Goal: Task Accomplishment & Management: Manage account settings

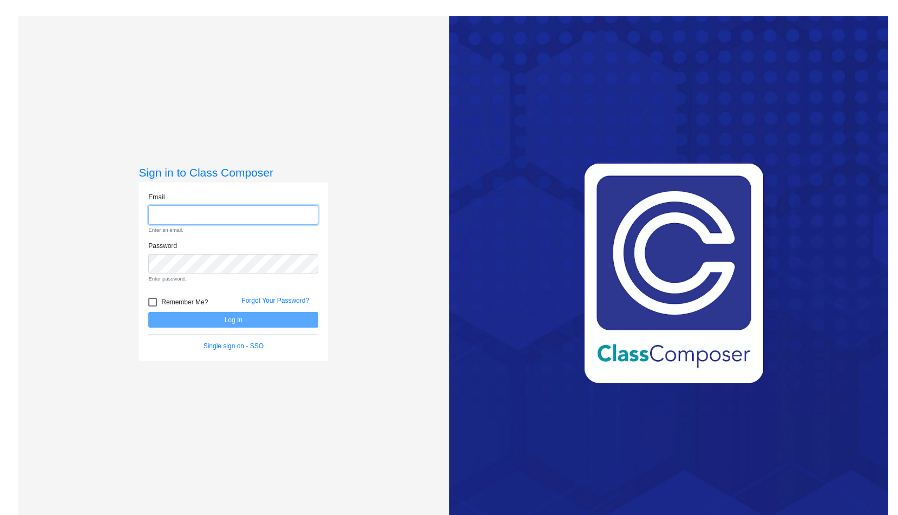
paste input "[EMAIL_ADDRESS][DOMAIN_NAME]"
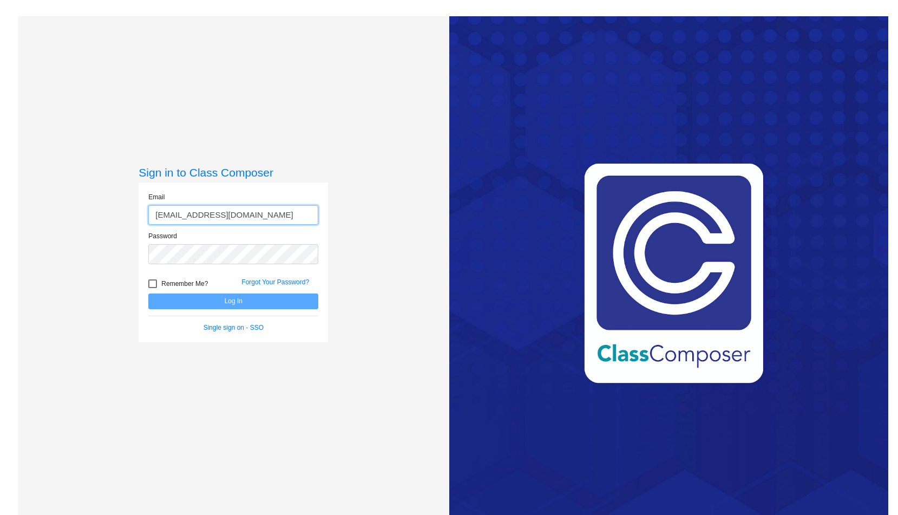
type input "[EMAIL_ADDRESS][DOMAIN_NAME]"
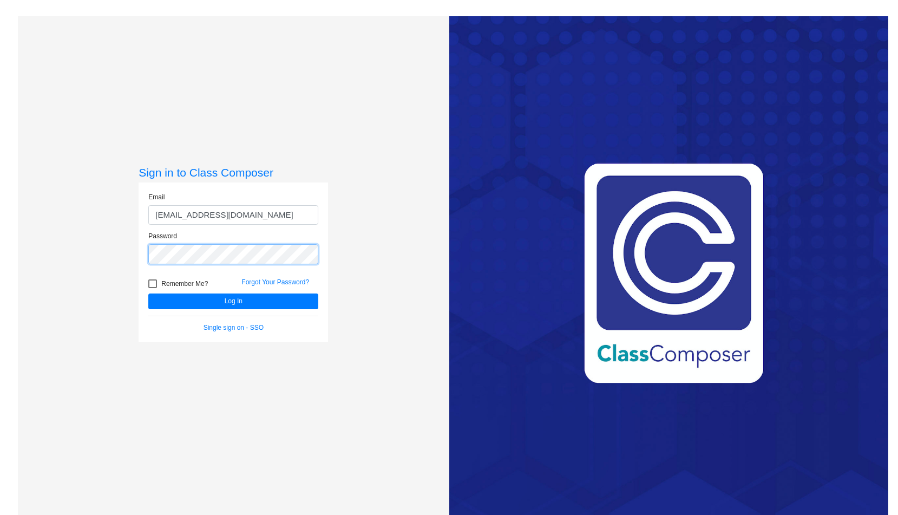
click at [148, 294] on button "Log In" at bounding box center [233, 302] width 170 height 16
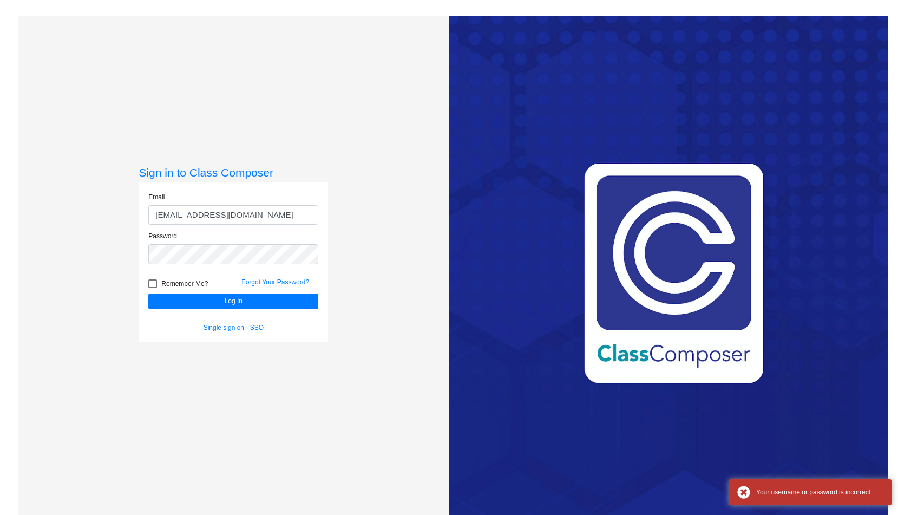
click at [183, 372] on div "Sign in to Class Composer Email mc530252.3hzkwxoc@mailosaur.net Password Rememb…" at bounding box center [234, 274] width 190 height 217
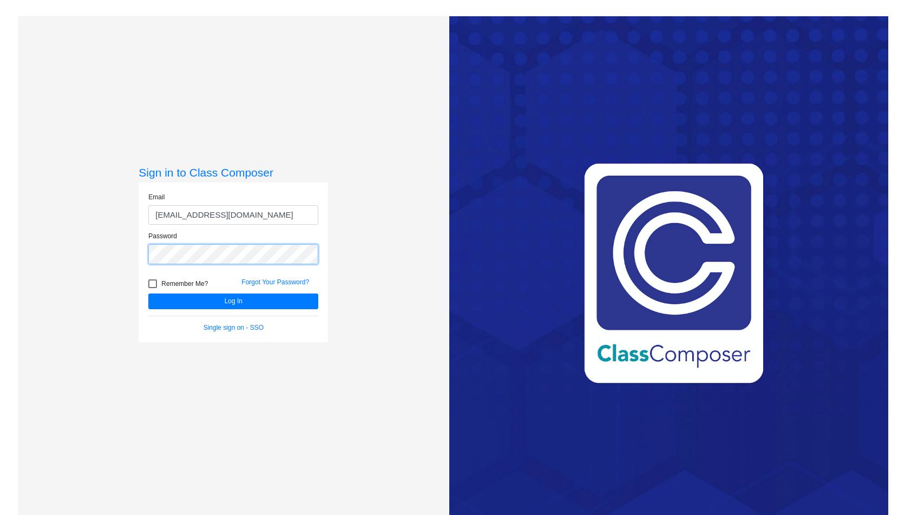
click at [135, 253] on div "Sign in to Class Composer Email mc530252.3hzkwxoc@mailosaur.net Password Rememb…" at bounding box center [233, 273] width 431 height 515
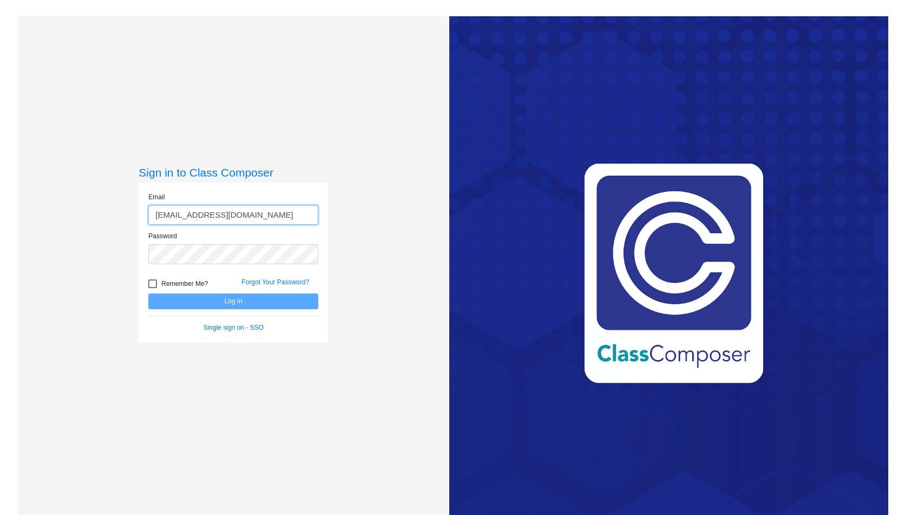
click at [155, 217] on input "mc530252.3hzkwxoc@mailosaur.net" at bounding box center [233, 215] width 170 height 20
click at [236, 301] on button "Log In" at bounding box center [233, 302] width 170 height 16
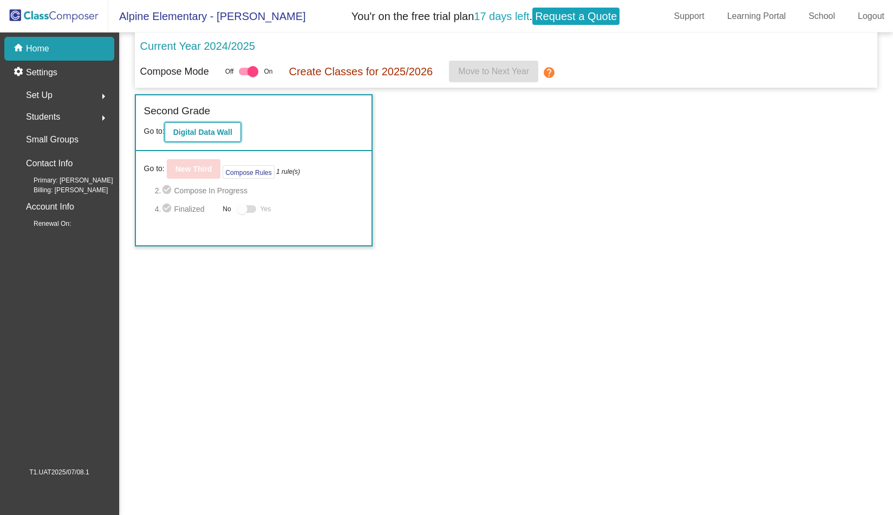
click at [216, 133] on b "Digital Data Wall" at bounding box center [202, 132] width 59 height 9
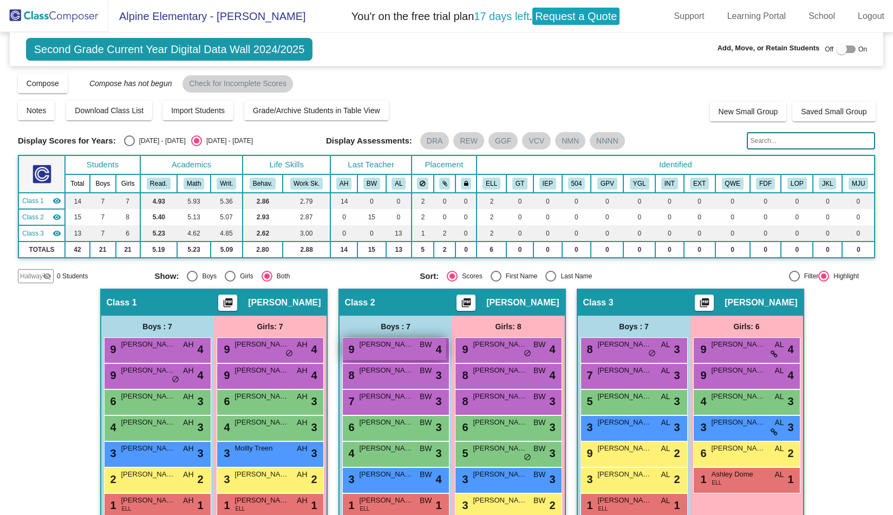
click at [386, 347] on span "[PERSON_NAME]" at bounding box center [387, 344] width 54 height 11
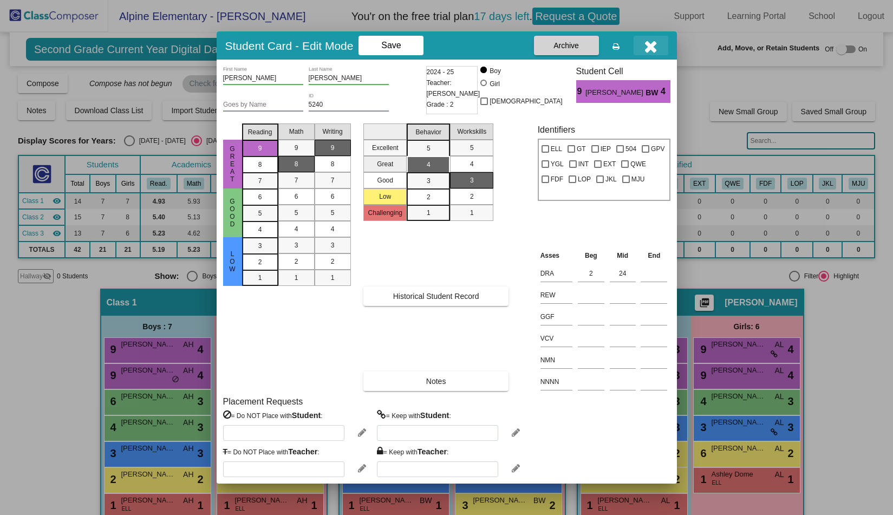
click at [653, 47] on icon "button" at bounding box center [651, 46] width 14 height 17
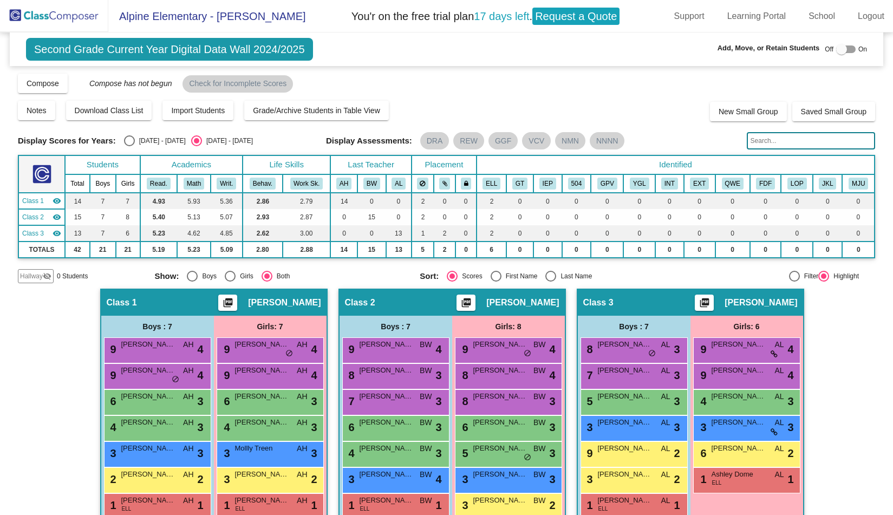
click at [846, 50] on div at bounding box center [845, 49] width 19 height 8
checkbox input "true"
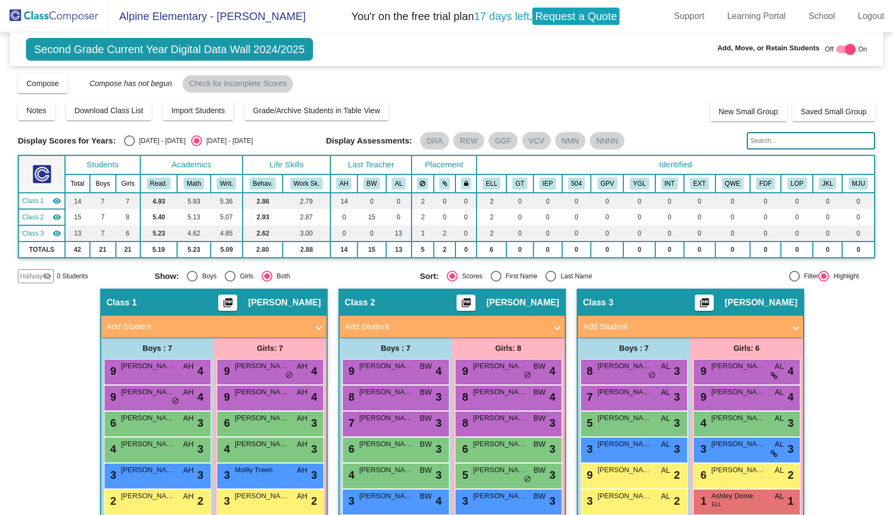
click at [318, 327] on span at bounding box center [319, 327] width 4 height 12
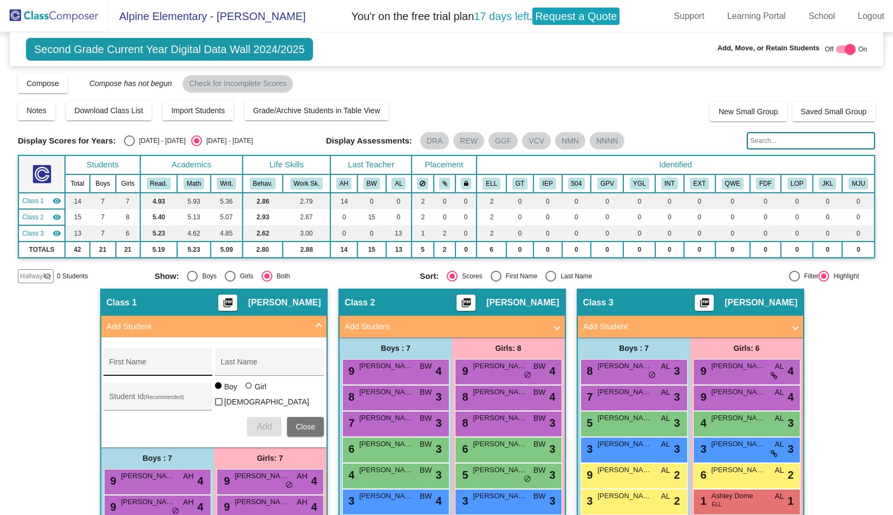
click at [163, 363] on input "First Name" at bounding box center [157, 366] width 97 height 9
type input "G"
type input "[PERSON_NAME]"
click at [249, 363] on input "Last Name" at bounding box center [269, 366] width 97 height 9
type input "Campassi"
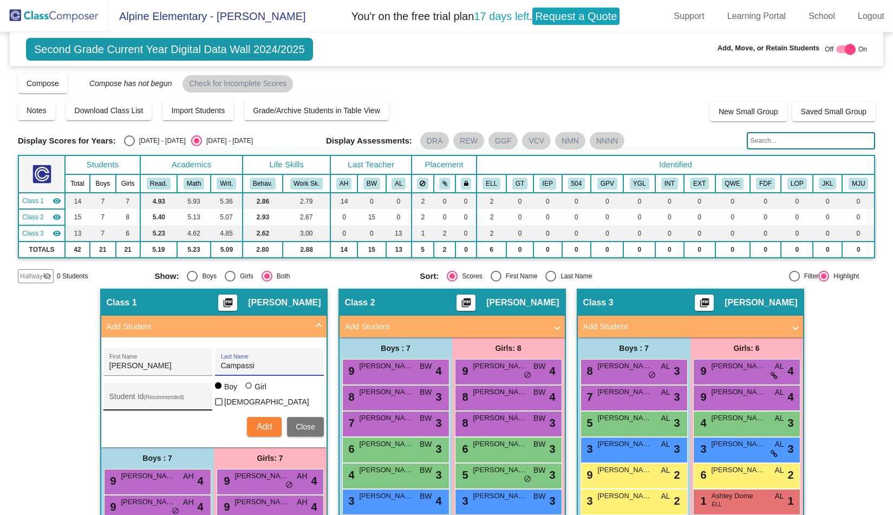
click at [131, 399] on input "Student Id (Recommended)" at bounding box center [157, 400] width 97 height 9
type input "234334456"
click at [261, 424] on span "Add" at bounding box center [264, 426] width 15 height 9
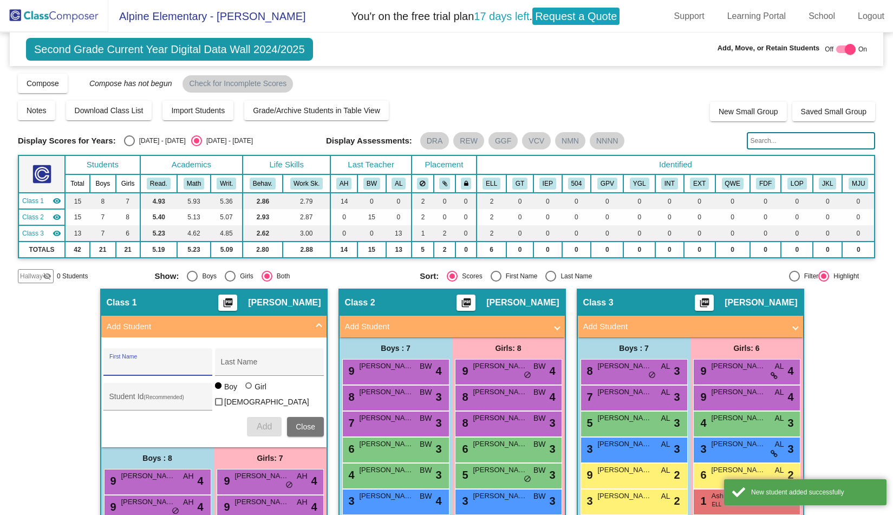
click at [317, 322] on span at bounding box center [319, 327] width 4 height 12
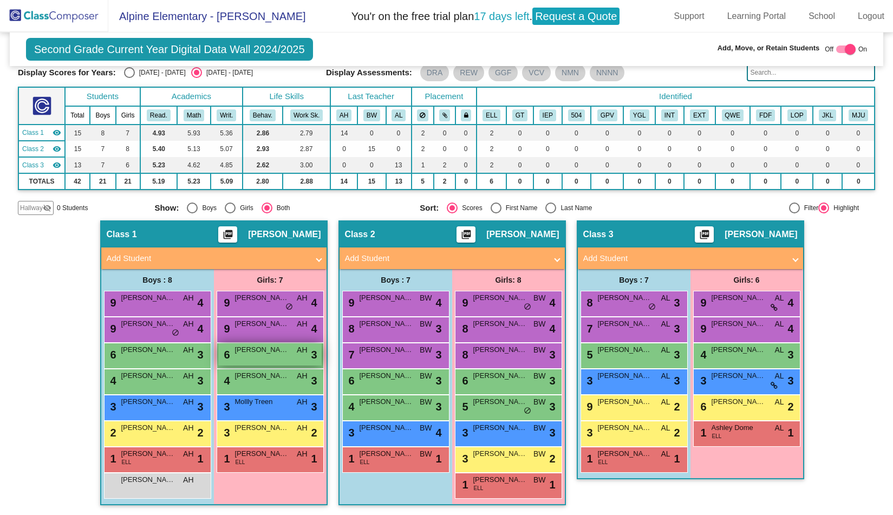
scroll to position [69, 0]
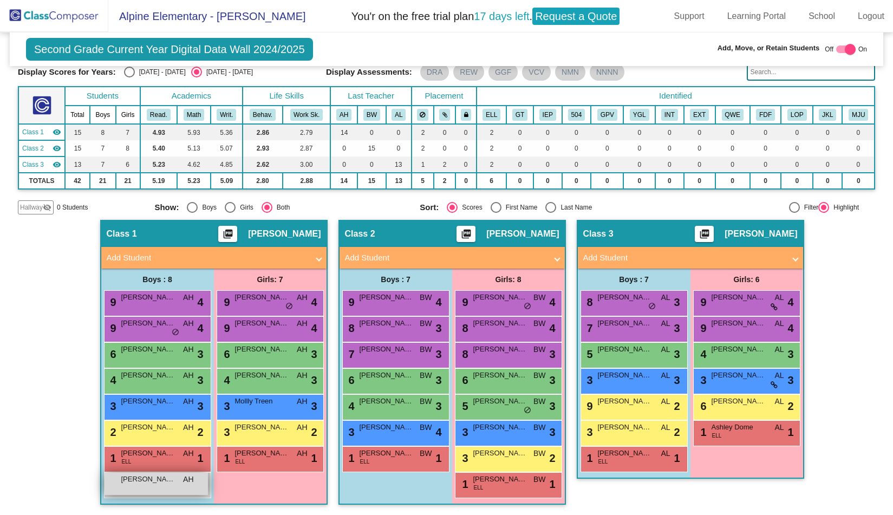
click at [167, 487] on div "[PERSON_NAME] AH lock do_not_disturb_alt" at bounding box center [156, 484] width 103 height 22
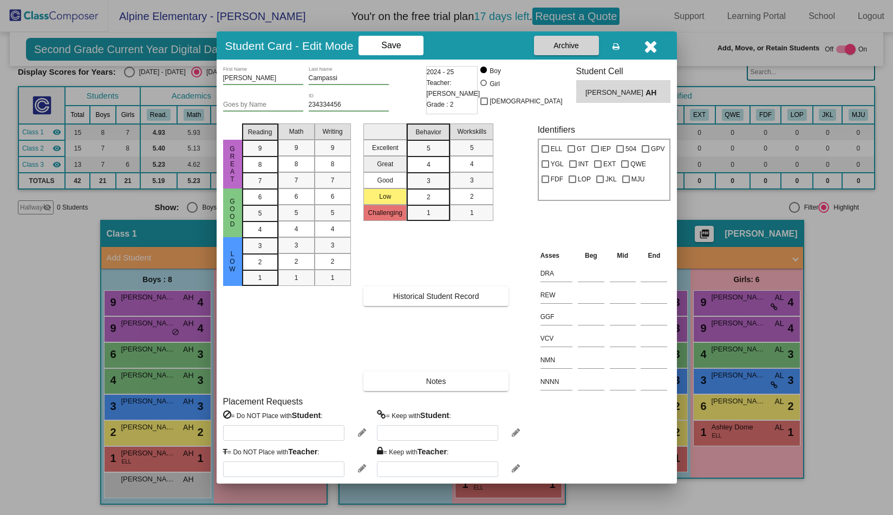
click at [519, 186] on div "Excellent Great Good Low Challenging Behavior 5 4 3 2 1 Workskills 5 4 3 2 1" at bounding box center [443, 170] width 161 height 102
click at [252, 146] on div "9" at bounding box center [260, 148] width 21 height 16
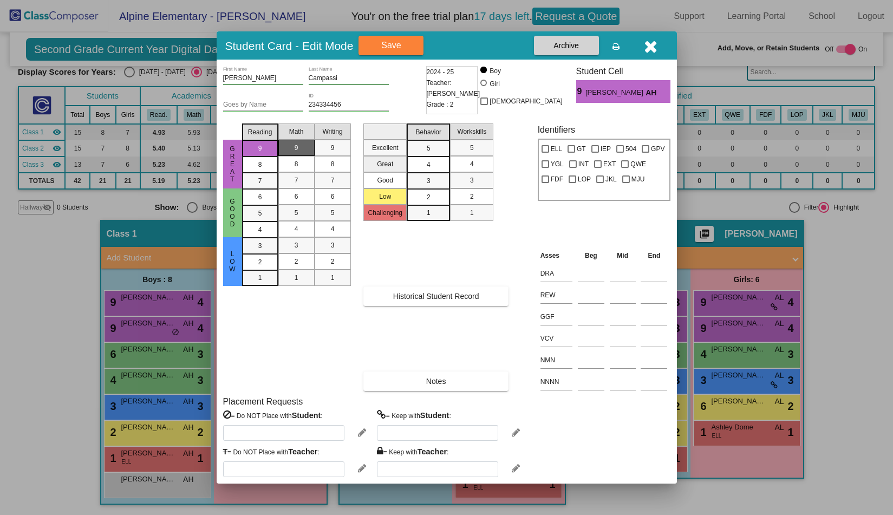
click at [302, 144] on div "9" at bounding box center [296, 148] width 21 height 16
drag, startPoint x: 333, startPoint y: 140, endPoint x: 428, endPoint y: 140, distance: 95.3
click at [333, 140] on div "9" at bounding box center [332, 148] width 21 height 16
click at [431, 143] on div "5" at bounding box center [428, 148] width 21 height 16
click at [478, 139] on div "Workskills" at bounding box center [471, 131] width 47 height 16
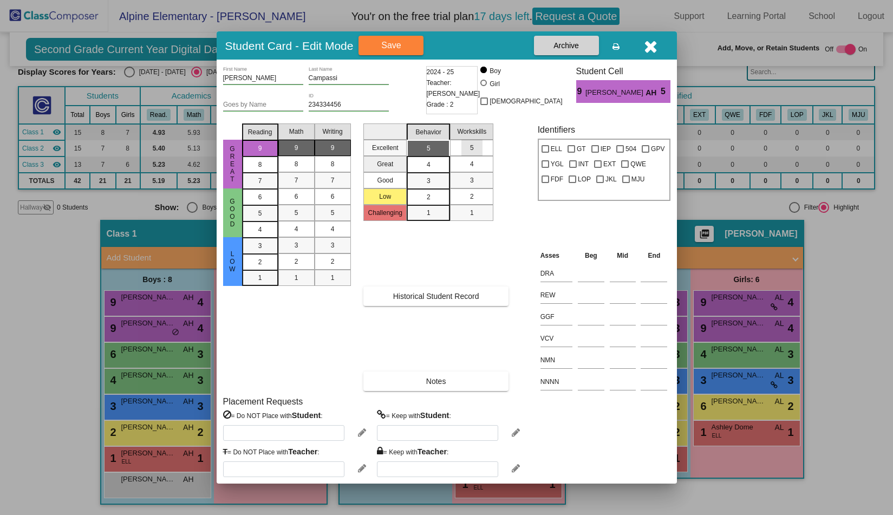
click at [476, 147] on div "5" at bounding box center [471, 148] width 21 height 16
click at [411, 47] on button "Save" at bounding box center [391, 45] width 65 height 19
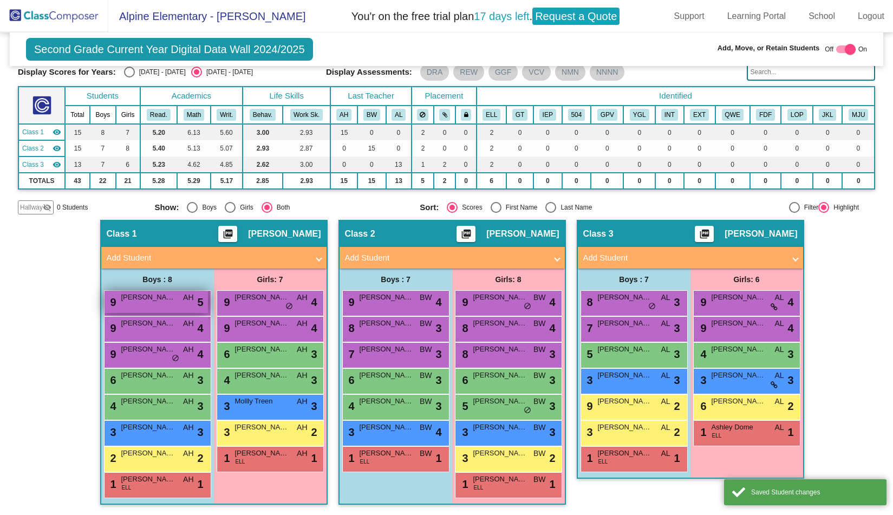
click at [165, 307] on div "9 [PERSON_NAME] AH lock do_not_disturb_alt 5" at bounding box center [156, 302] width 103 height 22
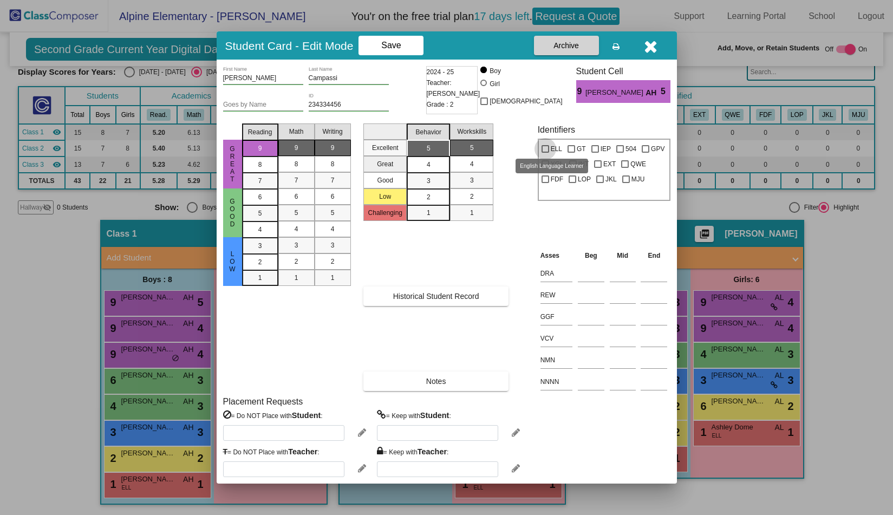
click at [550, 146] on label "ELL" at bounding box center [552, 148] width 21 height 13
click at [545, 153] on input "ELL" at bounding box center [545, 153] width 1 height 1
checkbox input "true"
click at [425, 157] on div "3" at bounding box center [428, 148] width 21 height 16
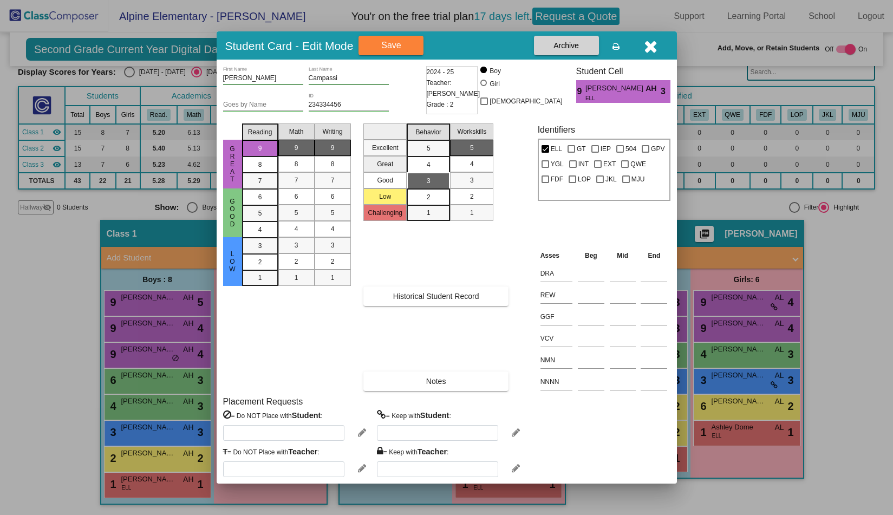
click at [425, 197] on div "2" at bounding box center [428, 197] width 21 height 16
click at [427, 213] on span "1" at bounding box center [429, 213] width 4 height 10
click at [428, 153] on span "3" at bounding box center [429, 149] width 4 height 10
click at [401, 44] on span "Save" at bounding box center [390, 45] width 19 height 9
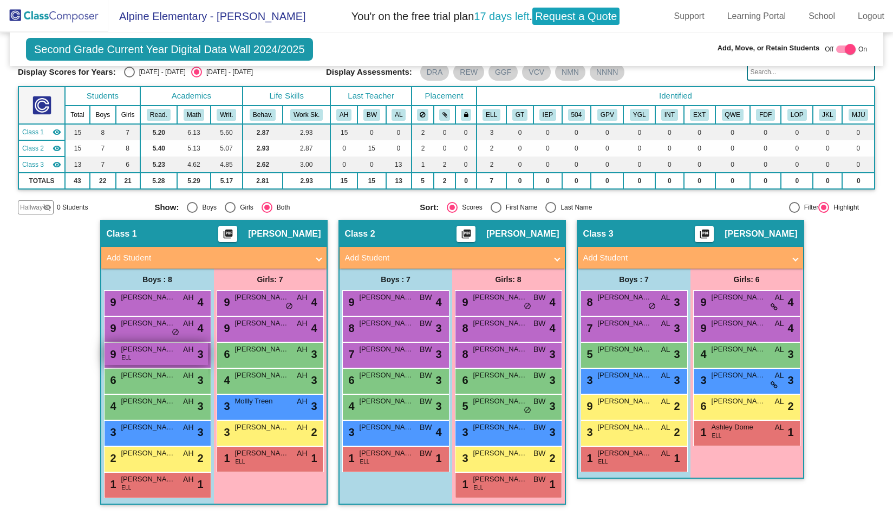
click at [157, 356] on div "9 [PERSON_NAME] ELL AH lock do_not_disturb_alt 3" at bounding box center [156, 354] width 103 height 22
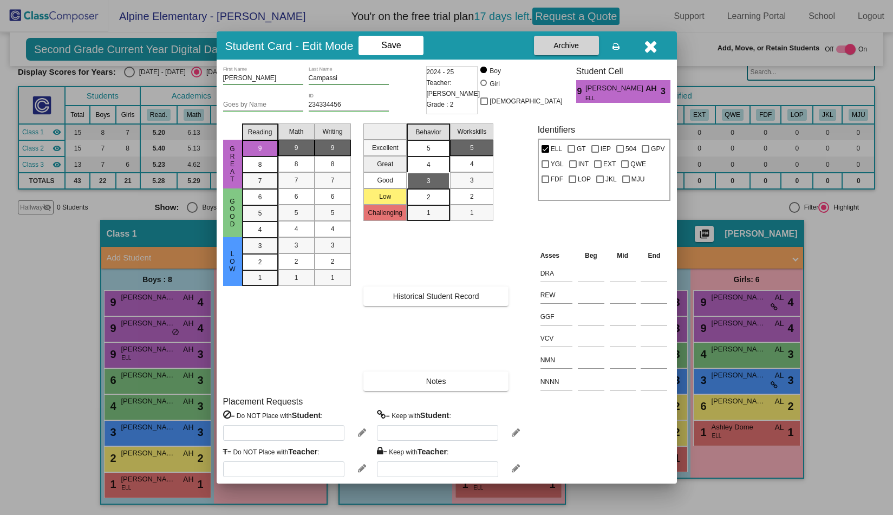
click at [432, 149] on div "5" at bounding box center [428, 148] width 21 height 16
click at [401, 47] on span "Save" at bounding box center [390, 45] width 19 height 9
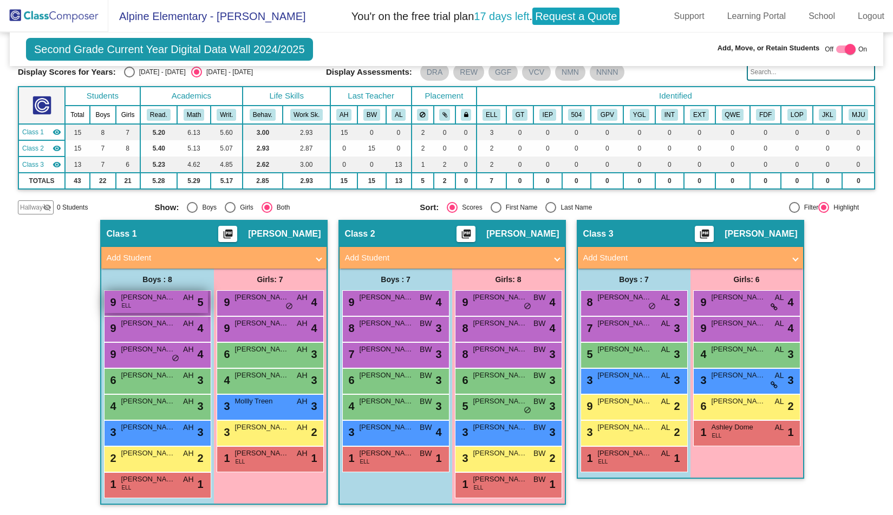
click at [164, 302] on span "[PERSON_NAME]" at bounding box center [148, 297] width 54 height 11
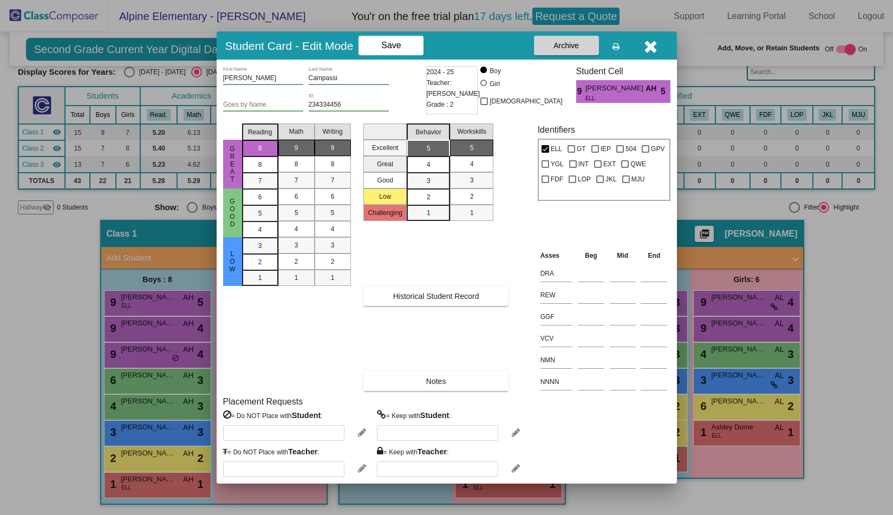
scroll to position [0, 0]
click at [344, 387] on mat-selection-list "Writing 9 8 7 6 5 4 3 2 1" at bounding box center [333, 255] width 36 height 272
click at [360, 433] on icon at bounding box center [362, 433] width 8 height 10
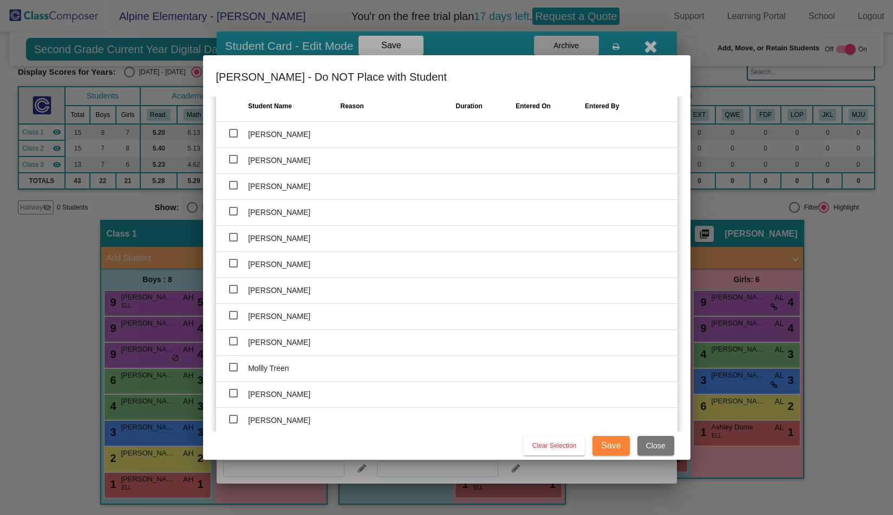
scroll to position [776, 0]
click at [232, 337] on div at bounding box center [233, 339] width 9 height 9
click at [233, 343] on input "checkbox" at bounding box center [233, 343] width 1 height 1
checkbox input "true"
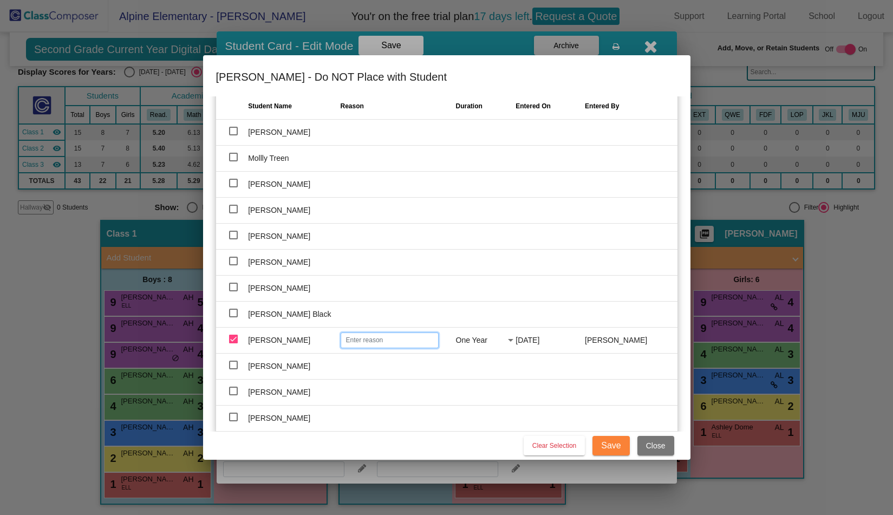
click at [353, 341] on input "text" at bounding box center [390, 341] width 98 height 16
type input "Behavior"
click at [509, 341] on div at bounding box center [510, 340] width 5 height 3
click at [489, 366] on span "Indefinite" at bounding box center [482, 362] width 59 height 23
click at [611, 446] on span "Save" at bounding box center [610, 445] width 19 height 9
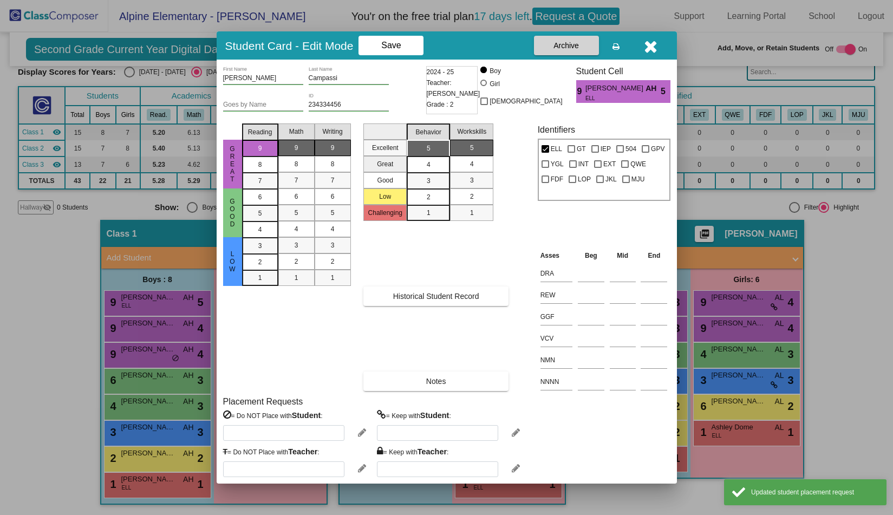
type input "[PERSON_NAME]"
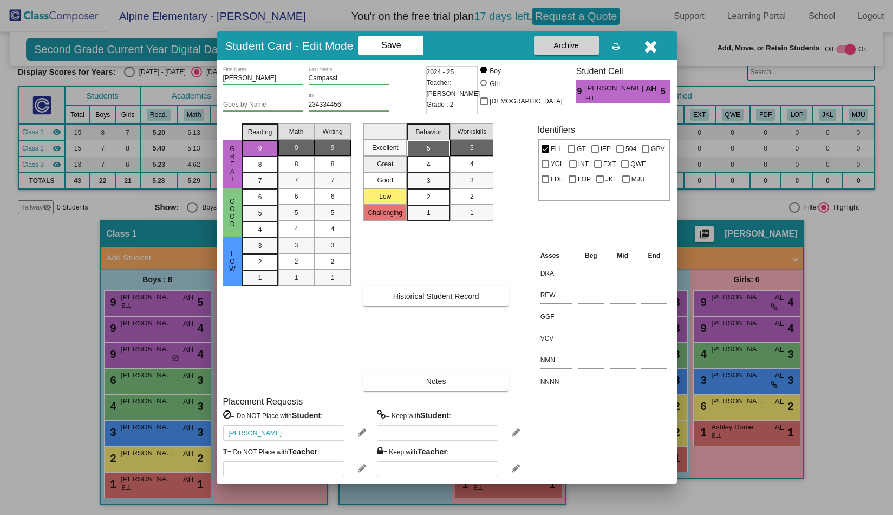
click at [359, 434] on icon at bounding box center [362, 433] width 8 height 10
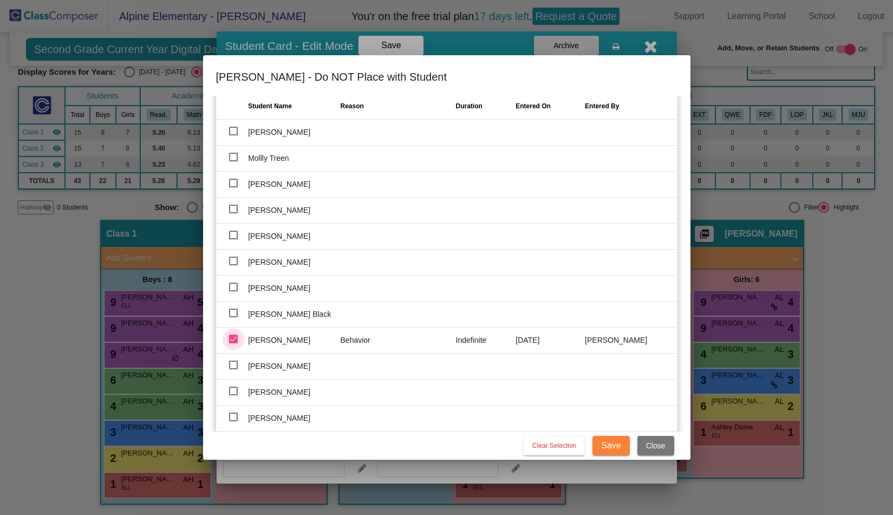
click at [232, 340] on div at bounding box center [233, 339] width 9 height 9
click at [233, 343] on input "checkbox" at bounding box center [233, 343] width 1 height 1
click at [232, 340] on div at bounding box center [233, 339] width 9 height 9
click at [233, 343] on input "checkbox" at bounding box center [233, 343] width 1 height 1
checkbox input "true"
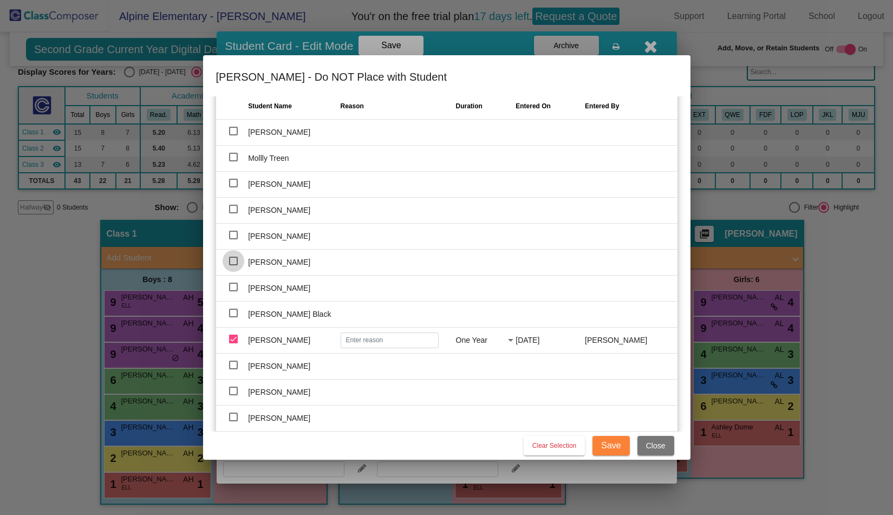
click at [233, 259] on div at bounding box center [233, 261] width 9 height 9
click at [233, 265] on input "checkbox" at bounding box center [233, 265] width 1 height 1
checkbox input "true"
click at [233, 338] on div at bounding box center [233, 339] width 9 height 9
click at [233, 343] on input "checkbox" at bounding box center [233, 343] width 1 height 1
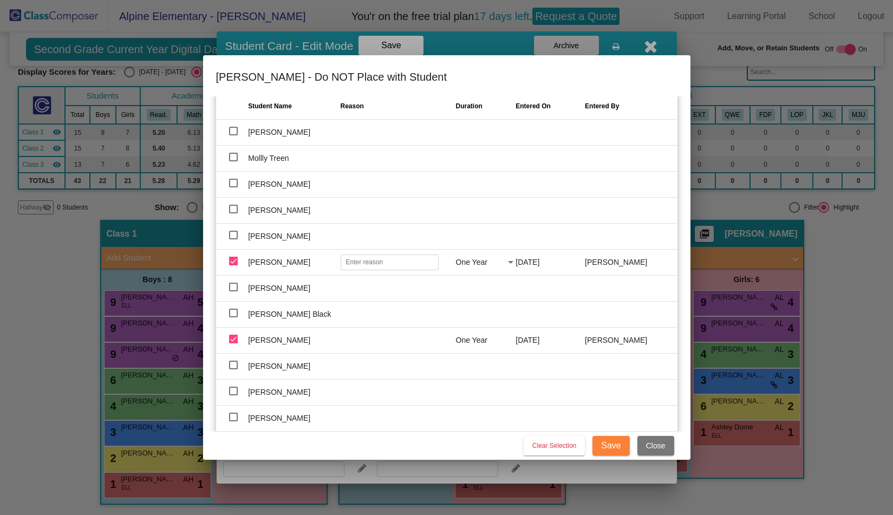
checkbox input "false"
click at [341, 259] on td at bounding box center [398, 262] width 115 height 26
click at [398, 260] on td at bounding box center [398, 262] width 115 height 26
click at [476, 266] on span "One Year" at bounding box center [471, 262] width 31 height 9
click at [652, 446] on span "Close" at bounding box center [655, 445] width 19 height 9
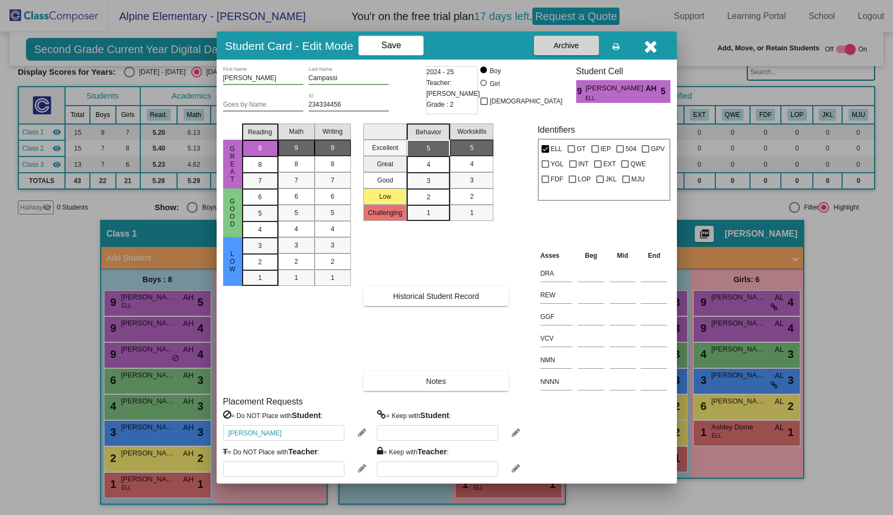
click at [358, 434] on icon at bounding box center [362, 433] width 8 height 10
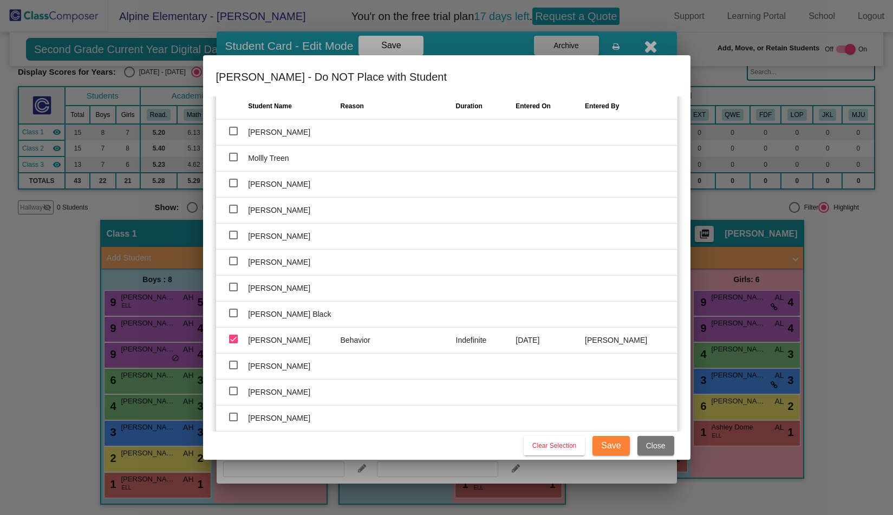
click at [233, 206] on div at bounding box center [233, 209] width 9 height 9
click at [233, 213] on input "checkbox" at bounding box center [233, 213] width 1 height 1
checkbox input "true"
click at [370, 207] on input "text" at bounding box center [390, 211] width 98 height 16
type input "Behavior"
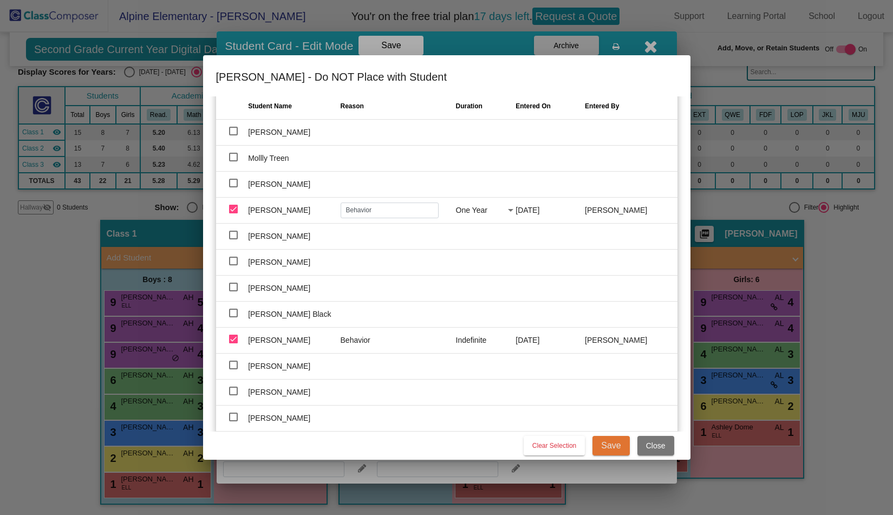
click at [617, 445] on span "Save" at bounding box center [610, 445] width 19 height 9
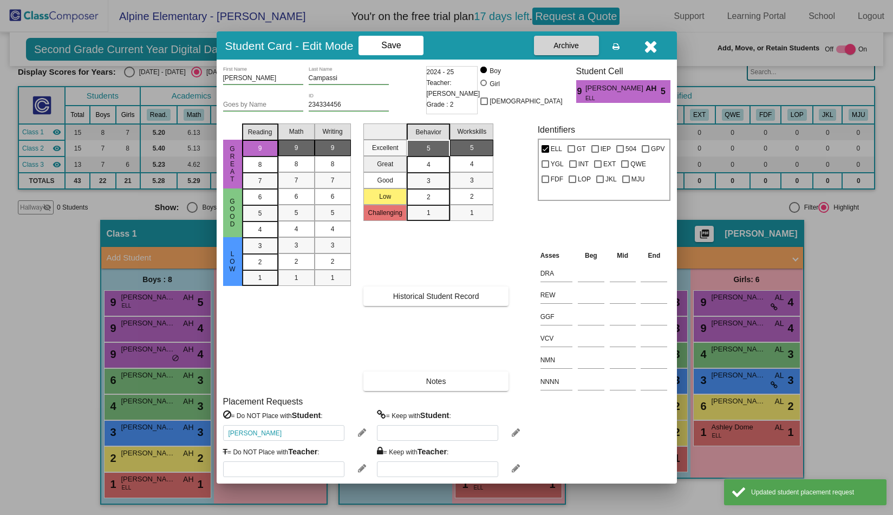
type input "[PERSON_NAME], [PERSON_NAME]"
click at [361, 434] on icon at bounding box center [362, 433] width 8 height 10
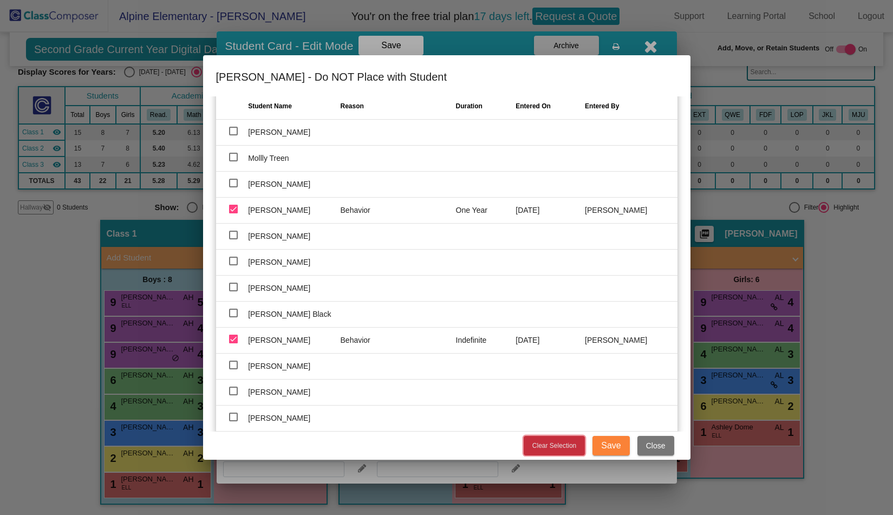
click at [555, 443] on span "Clear Selection" at bounding box center [554, 446] width 44 height 8
checkbox input "false"
click at [555, 443] on span "Clear Selection" at bounding box center [554, 446] width 44 height 8
click at [654, 442] on span "Close" at bounding box center [655, 445] width 19 height 9
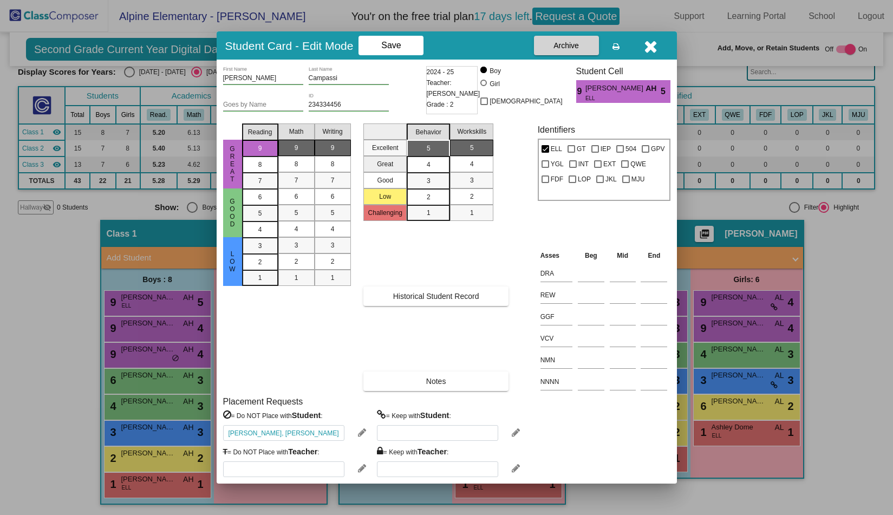
click at [359, 434] on icon at bounding box center [362, 433] width 8 height 10
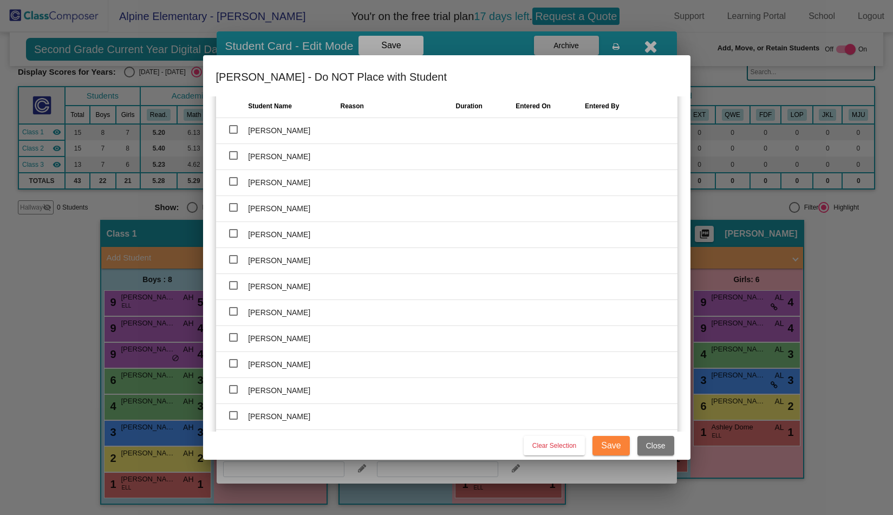
scroll to position [225, 0]
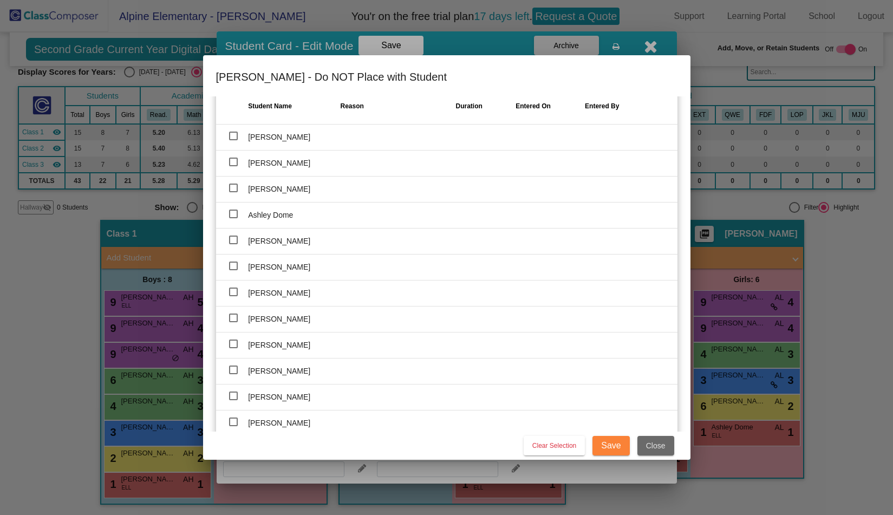
click at [649, 444] on span "Close" at bounding box center [655, 445] width 19 height 9
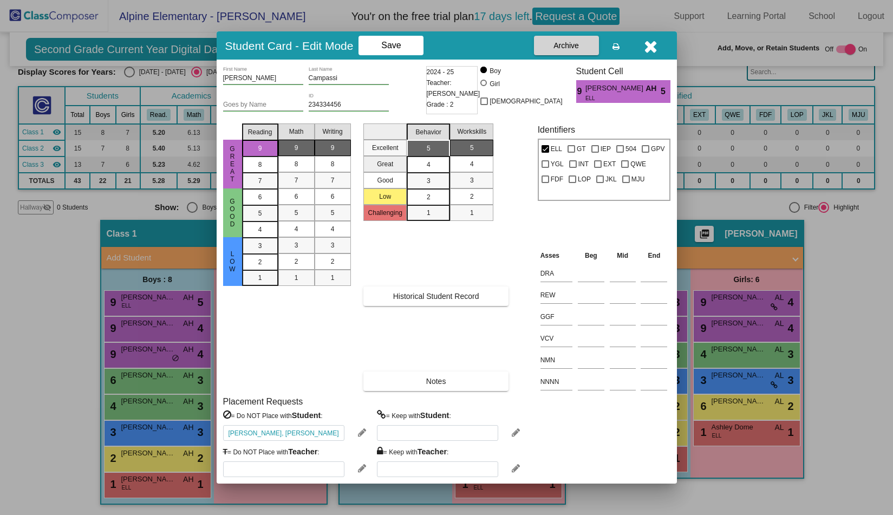
click at [361, 433] on icon at bounding box center [362, 433] width 8 height 10
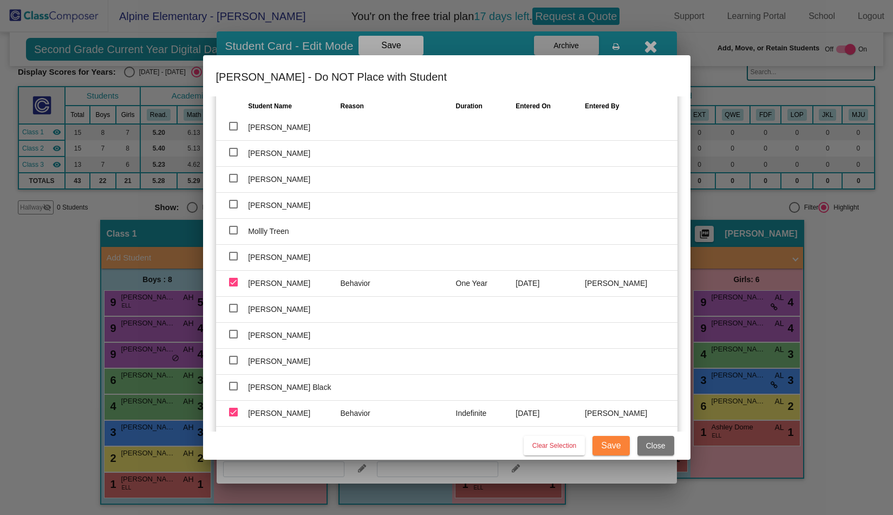
scroll to position [731, 0]
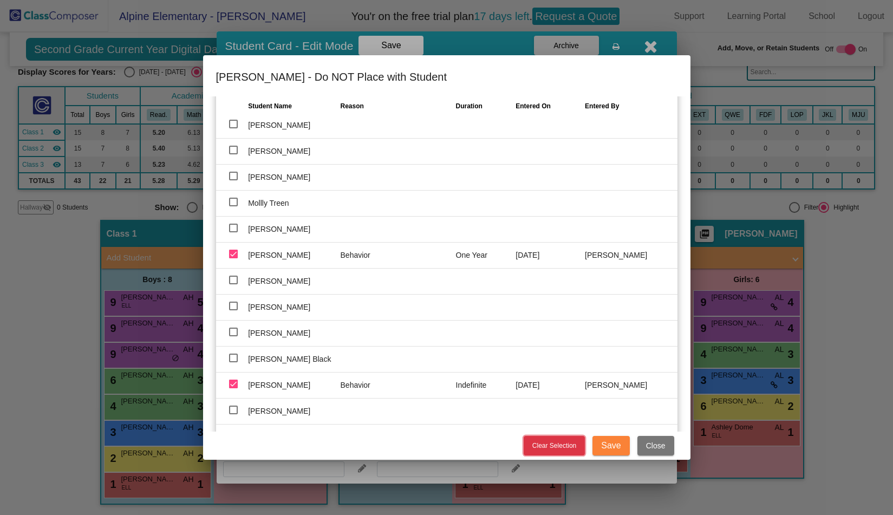
click at [550, 442] on span "Clear Selection" at bounding box center [554, 446] width 44 height 8
checkbox input "false"
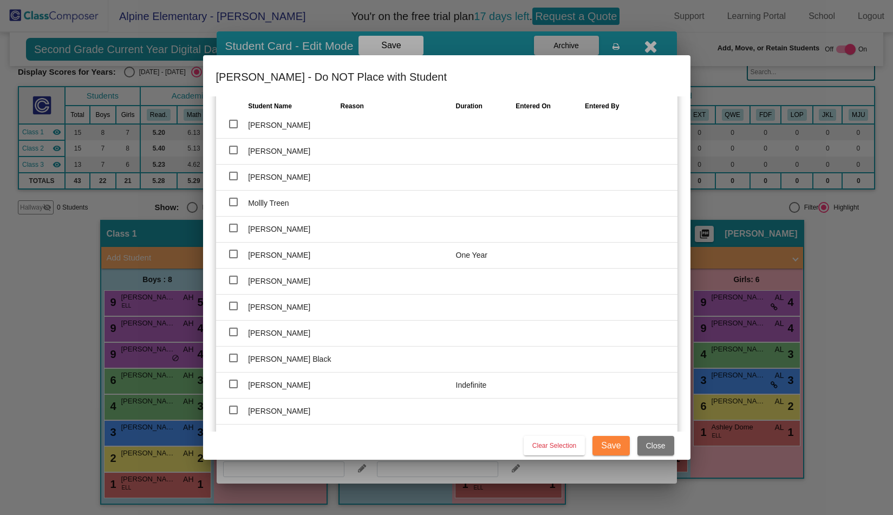
click at [473, 255] on span "One Year" at bounding box center [471, 255] width 31 height 9
click at [478, 255] on span "One Year" at bounding box center [471, 255] width 31 height 9
click at [614, 446] on span "Save" at bounding box center [610, 445] width 19 height 9
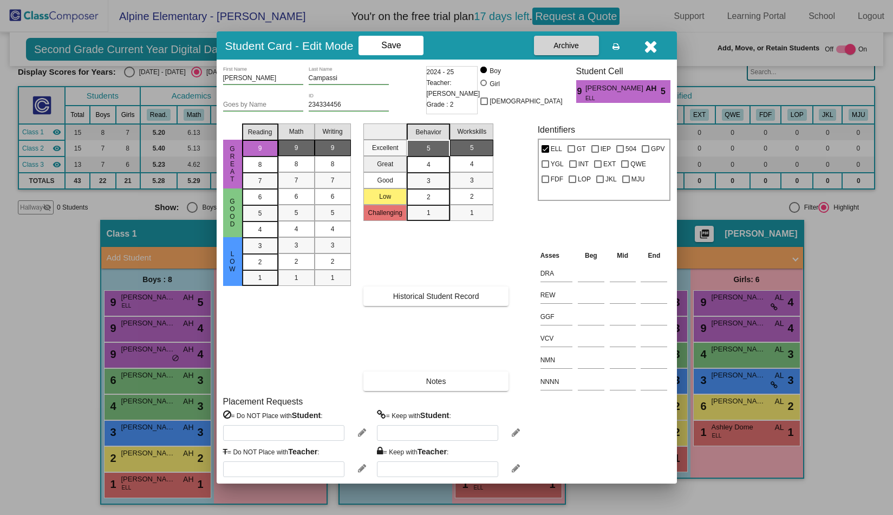
click at [362, 434] on icon at bounding box center [362, 433] width 8 height 10
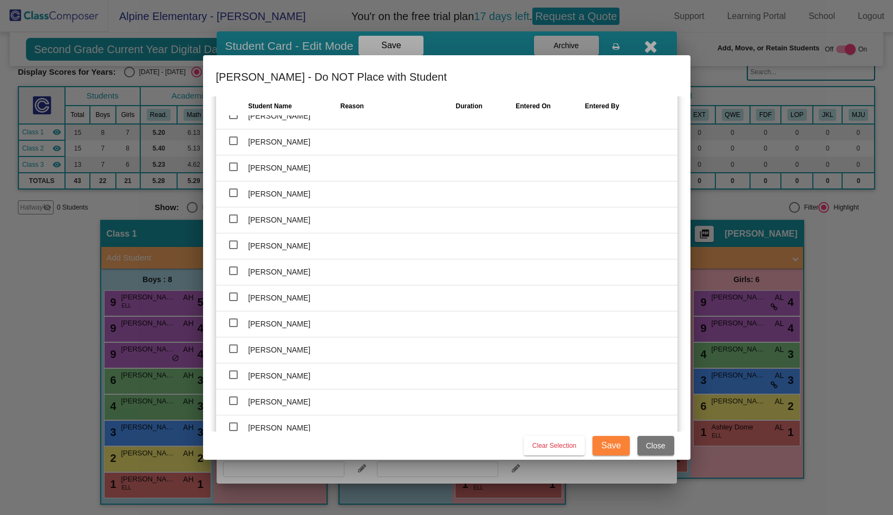
scroll to position [0, 0]
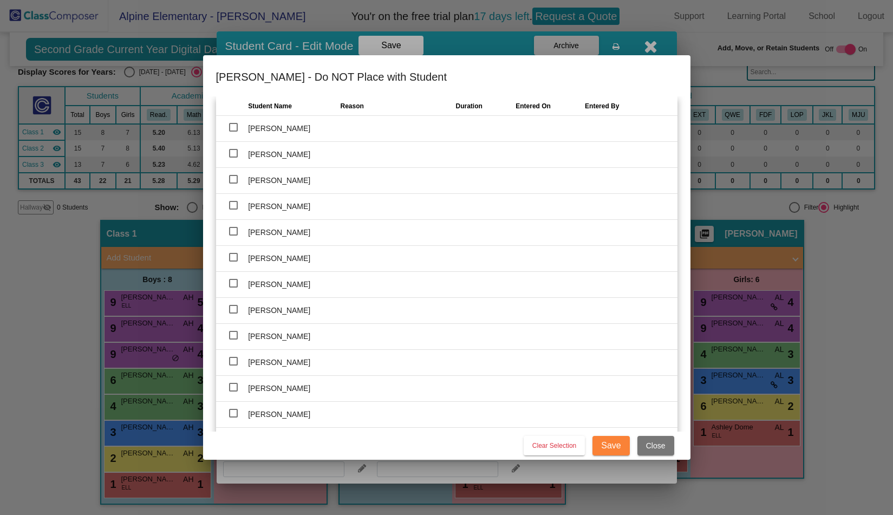
click at [660, 442] on span "Close" at bounding box center [655, 445] width 19 height 9
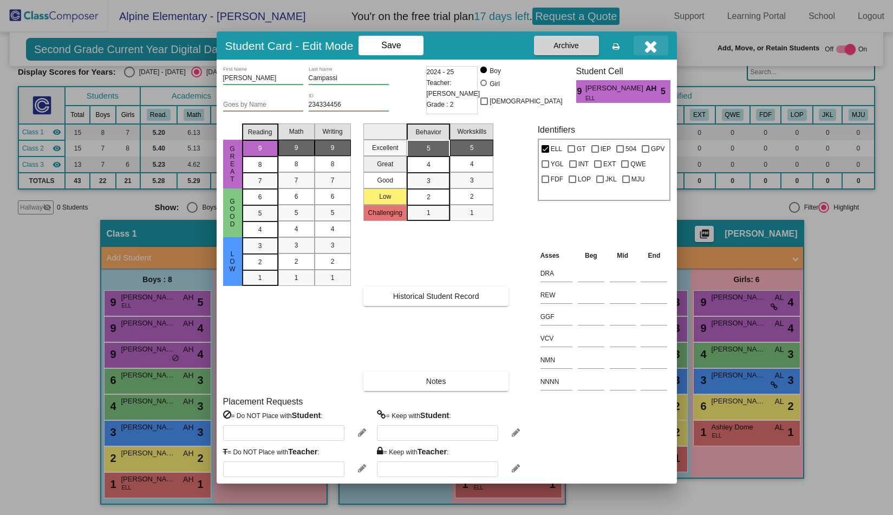
click at [653, 46] on icon "button" at bounding box center [651, 46] width 14 height 17
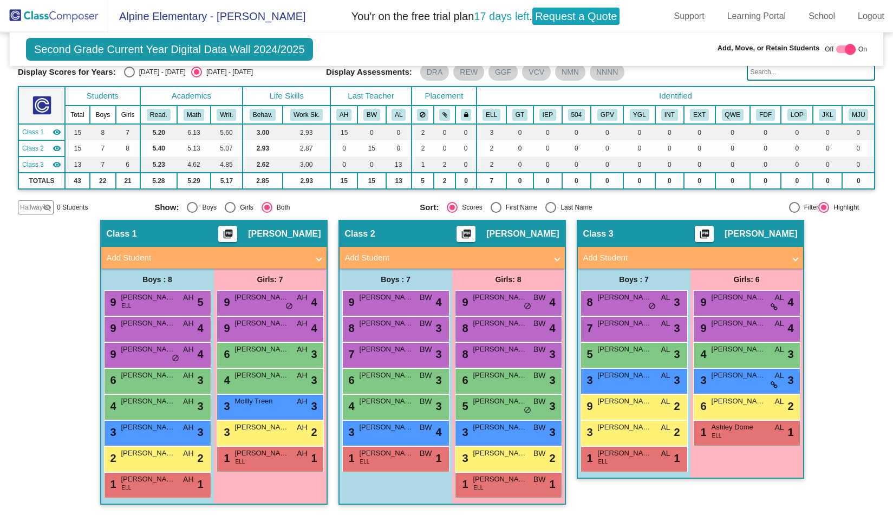
click at [63, 13] on img at bounding box center [54, 16] width 108 height 32
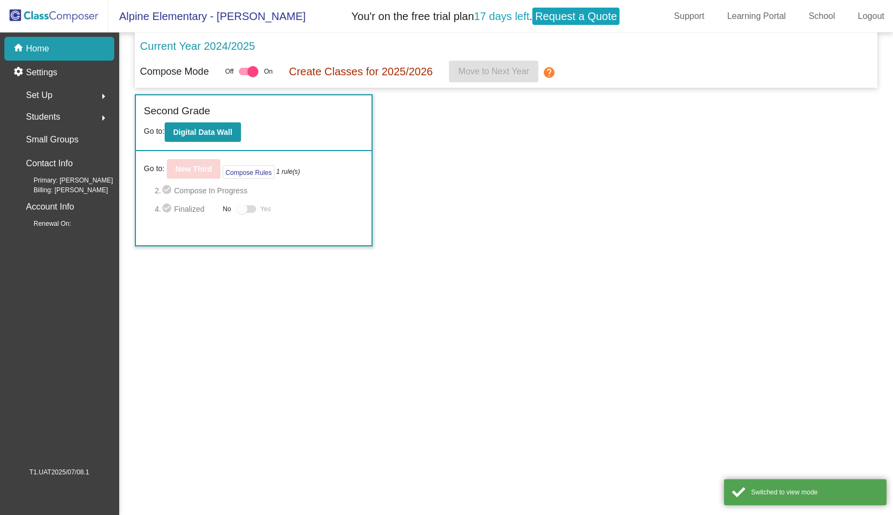
click at [45, 94] on span "Set Up" at bounding box center [39, 95] width 27 height 15
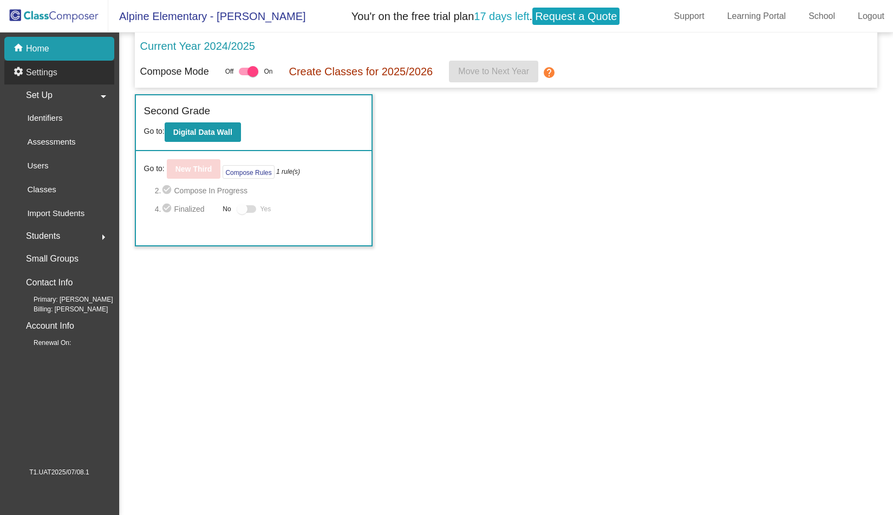
click at [47, 75] on p "Settings" at bounding box center [41, 72] width 31 height 13
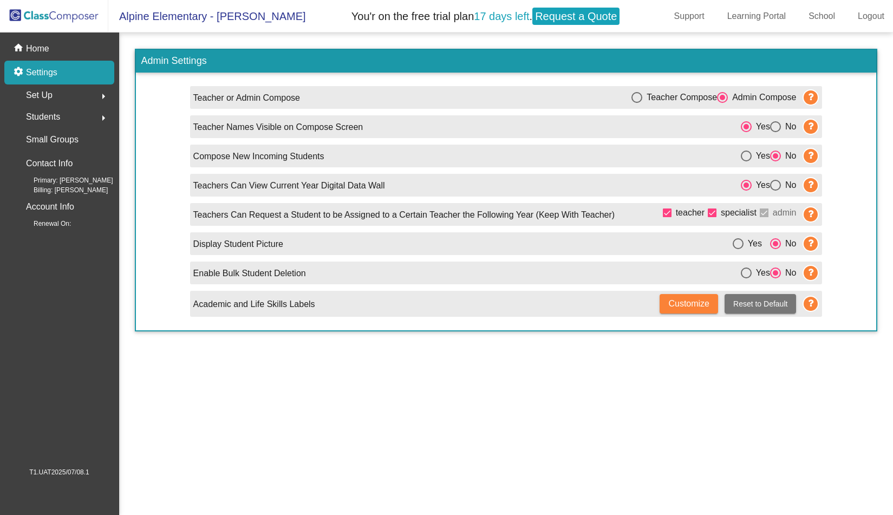
click at [45, 96] on span "Set Up" at bounding box center [39, 95] width 27 height 15
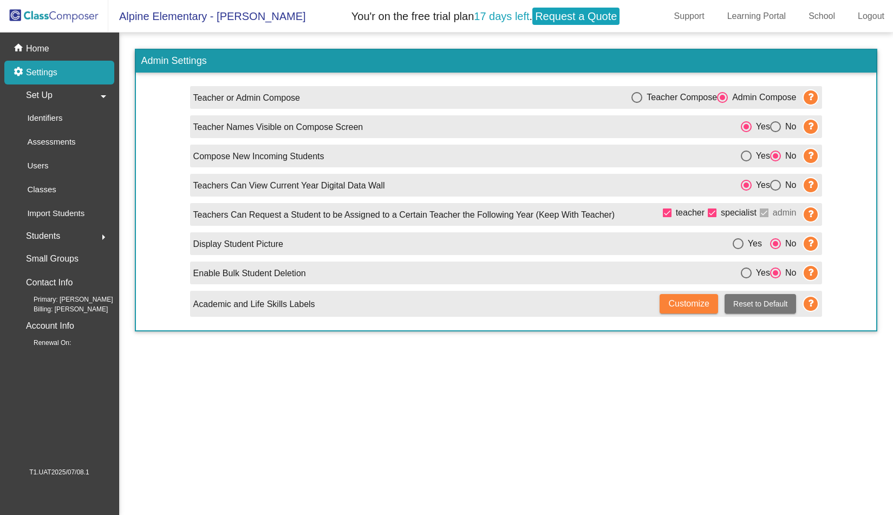
click at [681, 391] on mat-sidenav-content "Admin Settings Teacher or Admin Compose Teacher Compose Admin Compose Teacher N…" at bounding box center [506, 273] width 774 height 483
click at [686, 302] on span "Customize" at bounding box center [688, 303] width 41 height 9
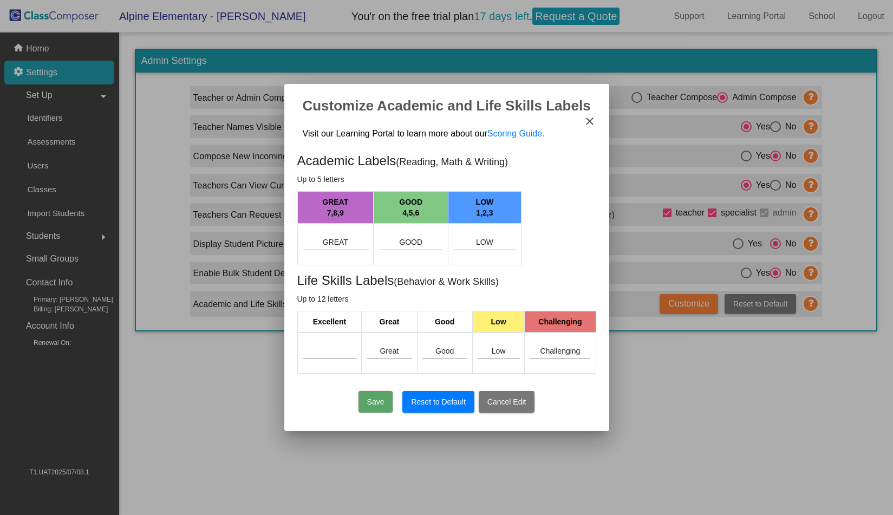
click at [335, 350] on input at bounding box center [330, 351] width 54 height 9
click at [722, 386] on div at bounding box center [446, 257] width 893 height 515
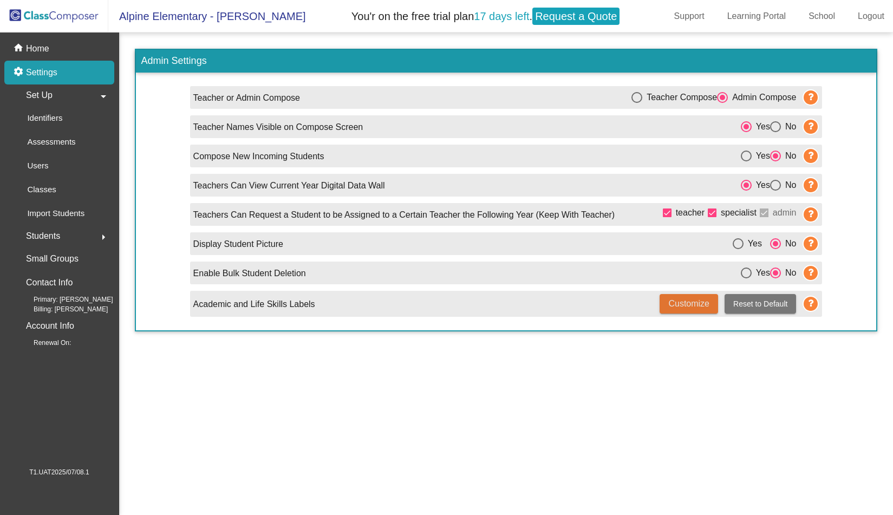
click at [698, 303] on span "Customize" at bounding box center [688, 303] width 41 height 9
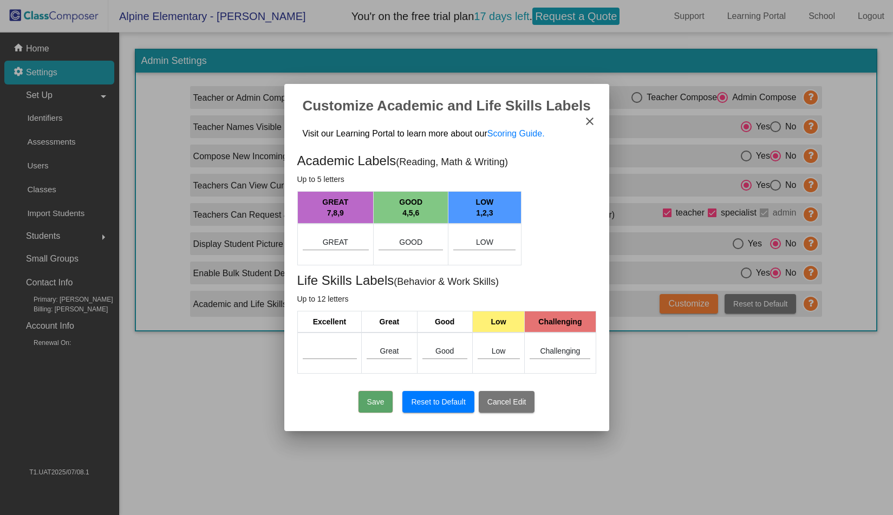
click at [591, 122] on mat-icon "close" at bounding box center [589, 121] width 13 height 13
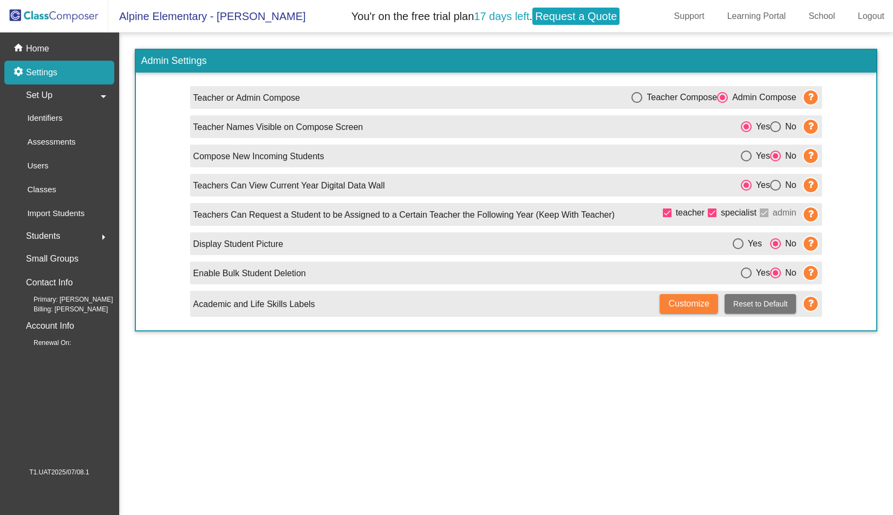
click at [670, 402] on mat-sidenav-content "Admin Settings Teacher or Admin Compose Teacher Compose Admin Compose Teacher N…" at bounding box center [506, 273] width 774 height 483
click at [51, 50] on div "home Home" at bounding box center [59, 49] width 110 height 24
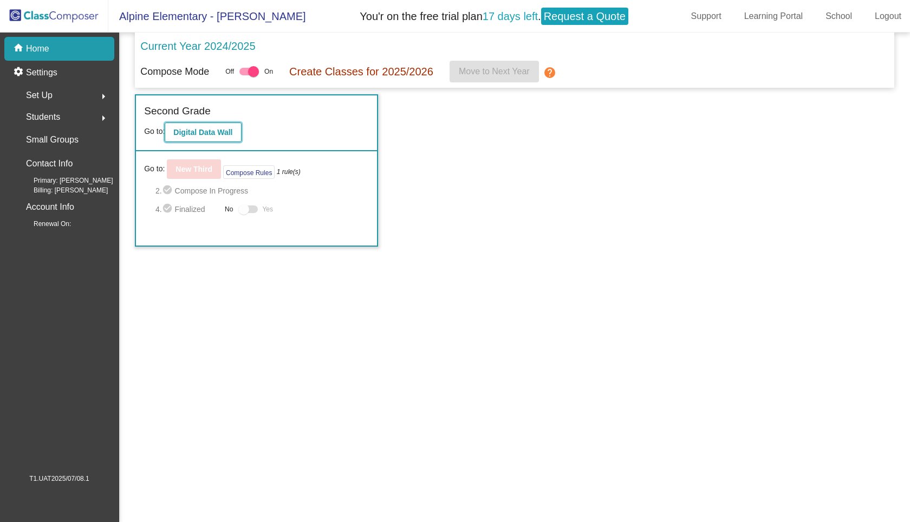
click at [218, 133] on b "Digital Data Wall" at bounding box center [202, 132] width 59 height 9
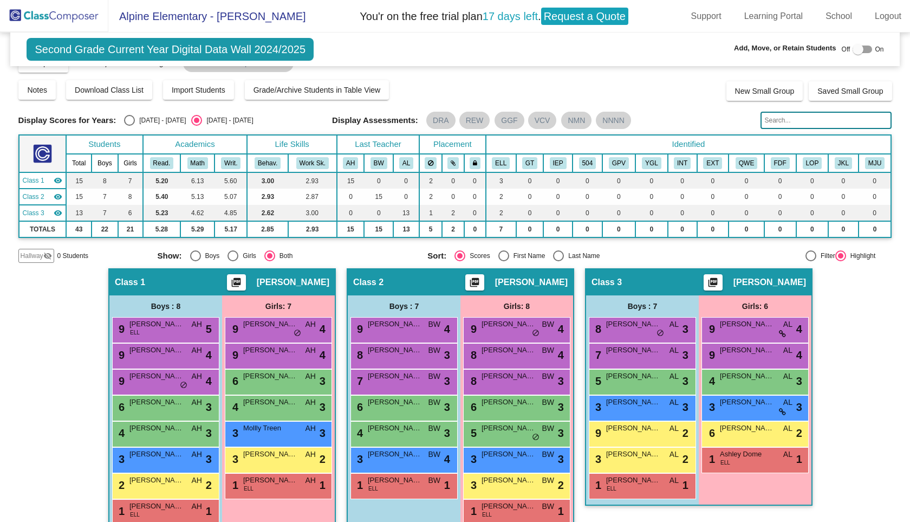
scroll to position [39, 0]
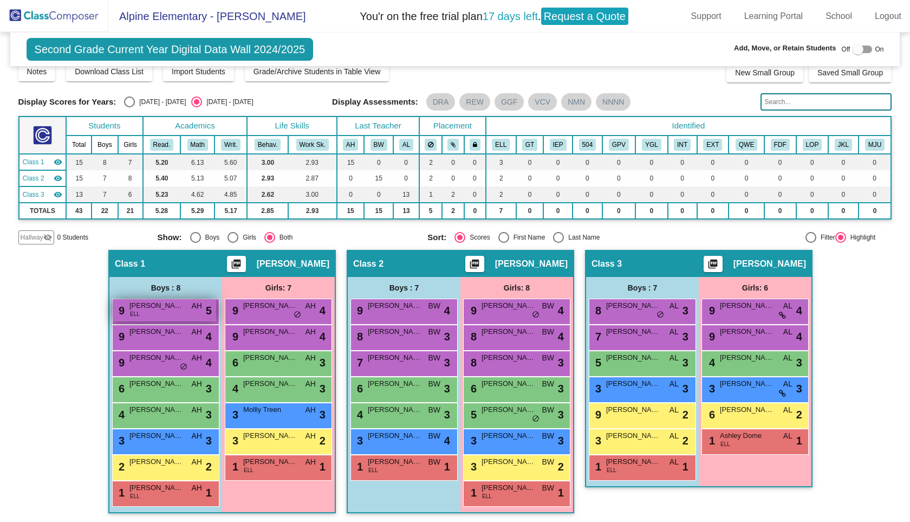
click at [148, 312] on div "9 [PERSON_NAME] ELL AH lock do_not_disturb_alt 5" at bounding box center [164, 310] width 103 height 22
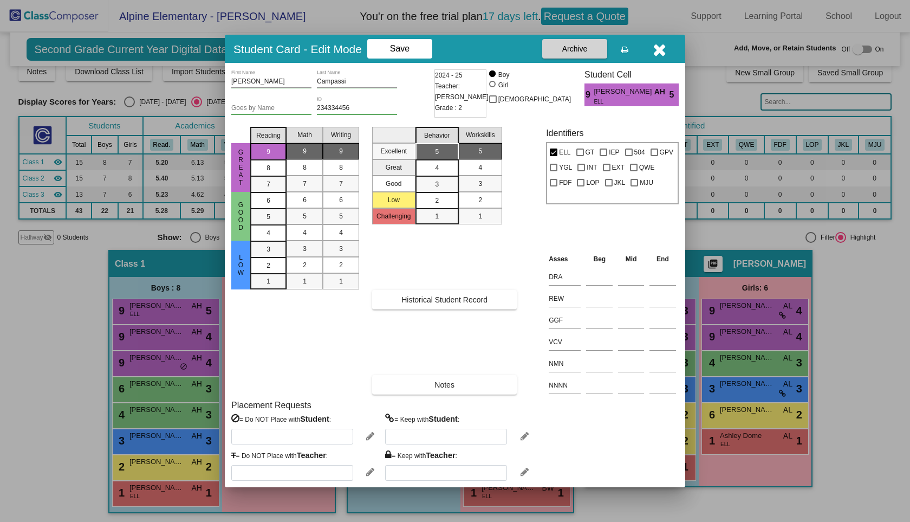
click at [368, 472] on icon at bounding box center [370, 472] width 8 height 10
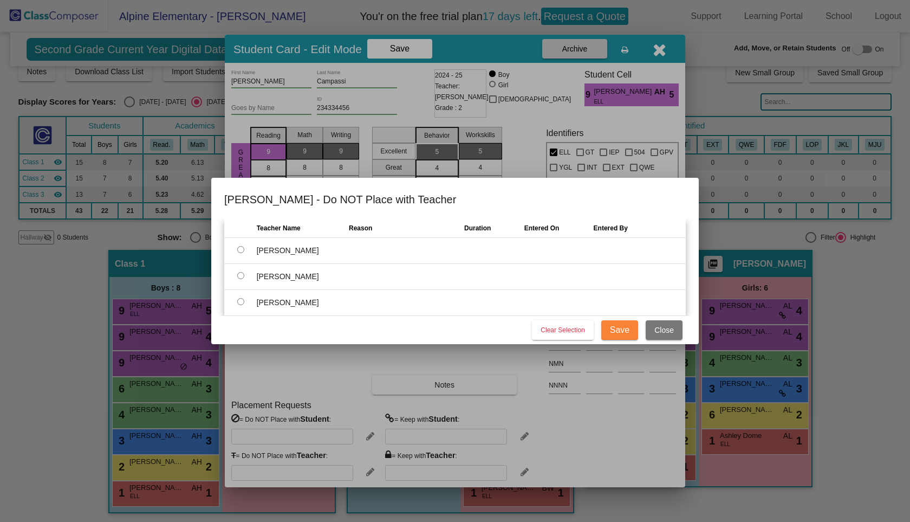
click at [242, 250] on input "radio" at bounding box center [240, 249] width 7 height 7
radio input "true"
click at [240, 276] on input "radio" at bounding box center [240, 275] width 7 height 7
radio input "true"
radio input "false"
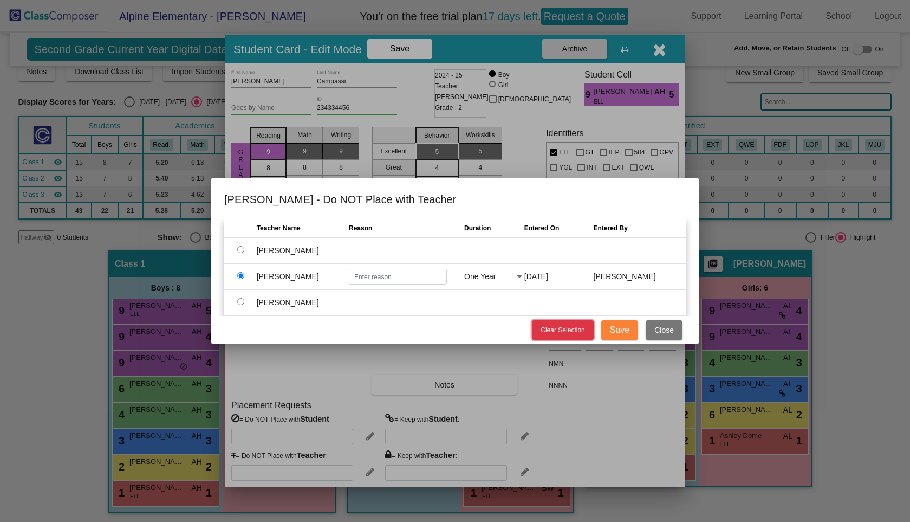
click at [556, 330] on span "Clear Selection" at bounding box center [562, 330] width 44 height 8
radio input "false"
click at [629, 330] on button "Save" at bounding box center [619, 329] width 37 height 19
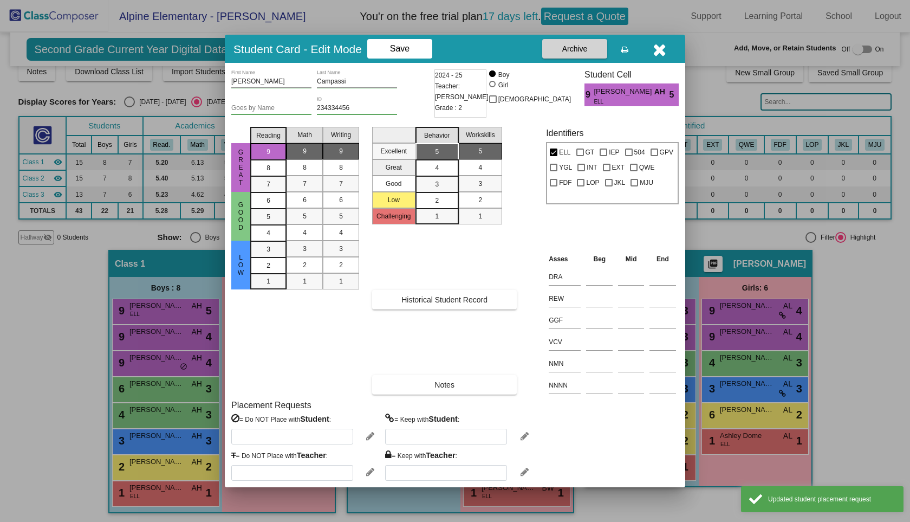
click at [368, 473] on icon at bounding box center [370, 472] width 8 height 10
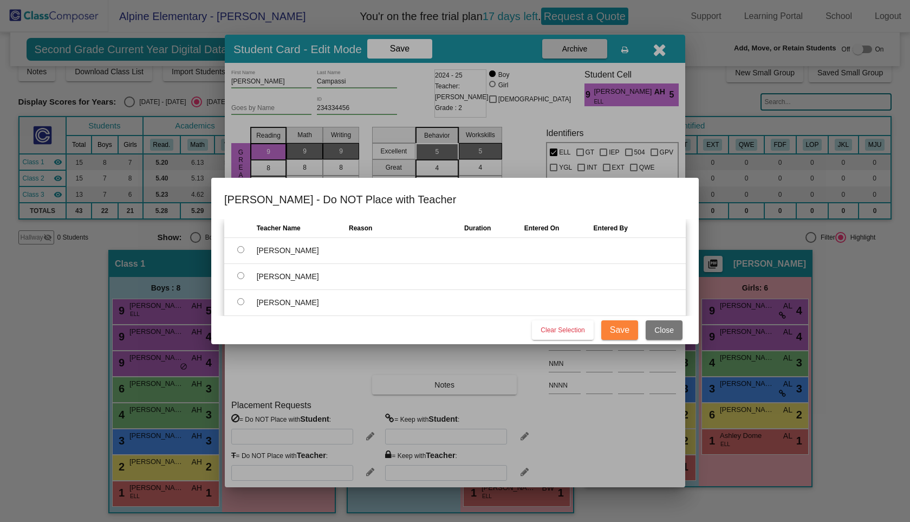
click at [237, 301] on input "radio" at bounding box center [240, 301] width 7 height 7
radio input "true"
click at [667, 334] on span "Close" at bounding box center [663, 329] width 19 height 9
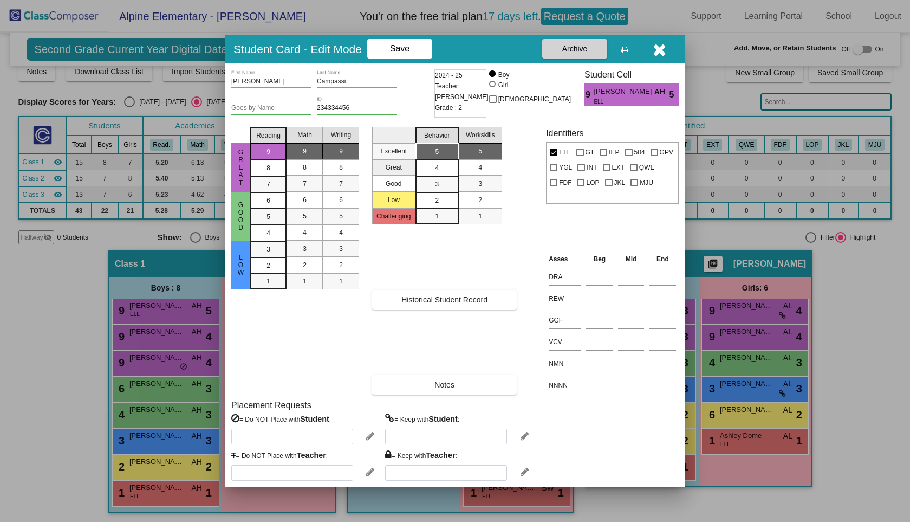
click at [525, 472] on icon at bounding box center [524, 472] width 8 height 10
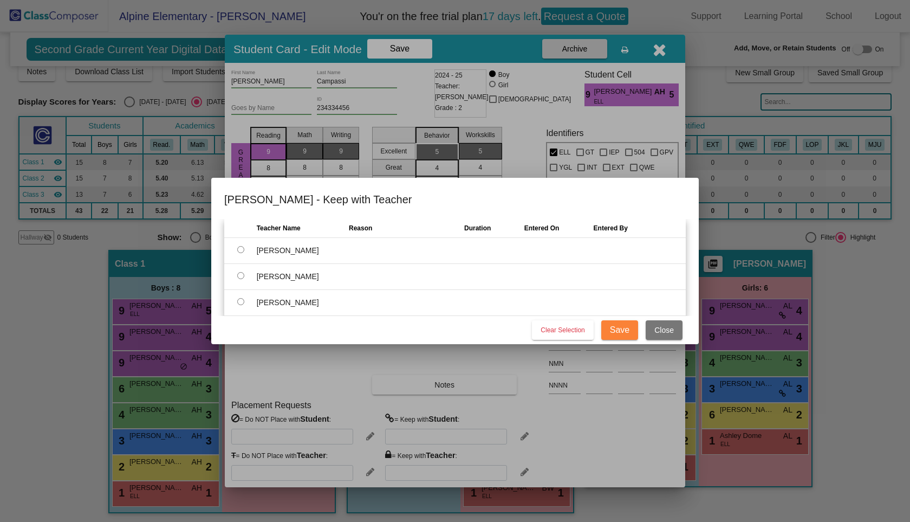
click at [236, 248] on td at bounding box center [240, 251] width 32 height 26
click at [238, 249] on input "radio" at bounding box center [240, 249] width 7 height 7
radio input "true"
click at [520, 250] on div at bounding box center [519, 250] width 5 height 3
click at [512, 198] on div at bounding box center [455, 261] width 910 height 522
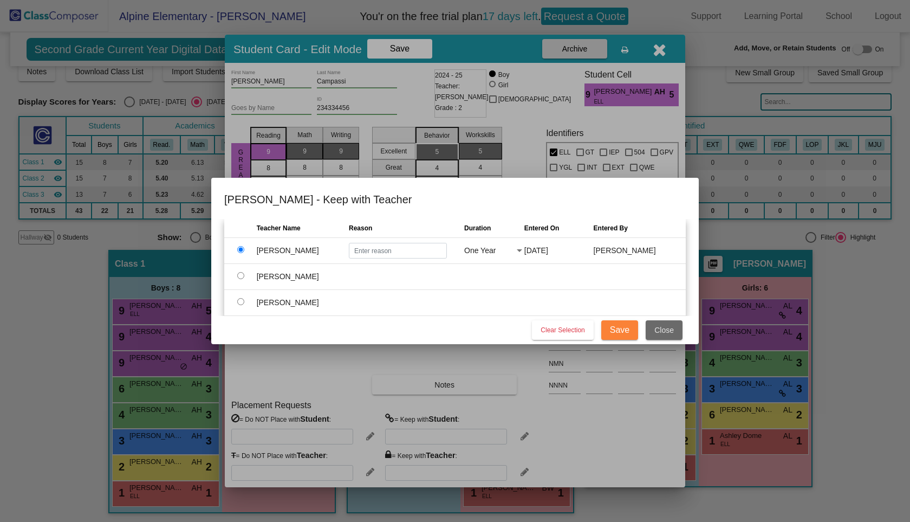
click at [664, 334] on span "Close" at bounding box center [663, 329] width 19 height 9
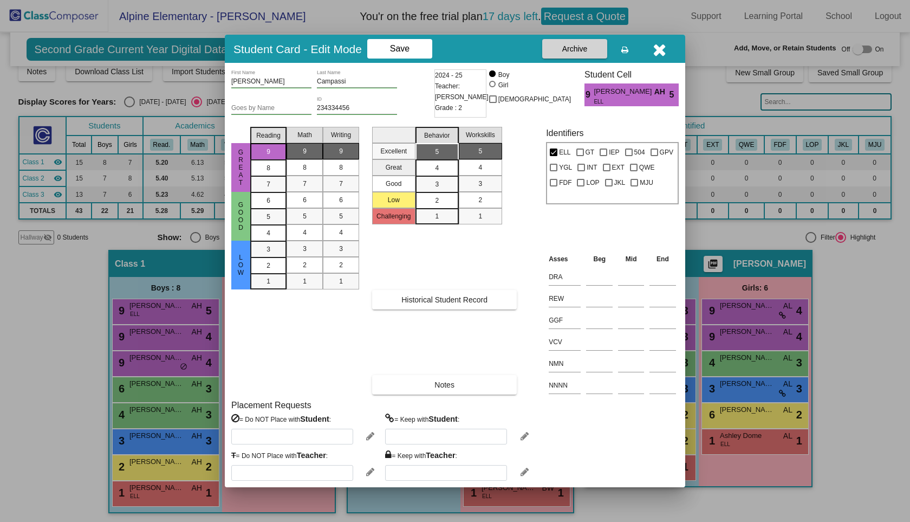
click at [368, 437] on icon at bounding box center [370, 436] width 8 height 10
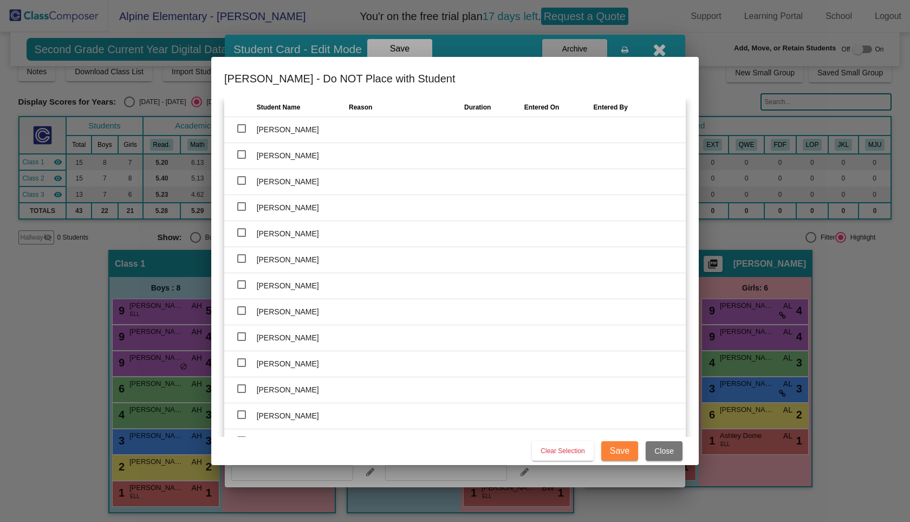
click at [243, 154] on div at bounding box center [241, 154] width 9 height 9
click at [242, 159] on input "checkbox" at bounding box center [241, 159] width 1 height 1
checkbox input "true"
click at [517, 155] on div at bounding box center [519, 155] width 5 height 3
click at [511, 227] on div at bounding box center [455, 261] width 910 height 522
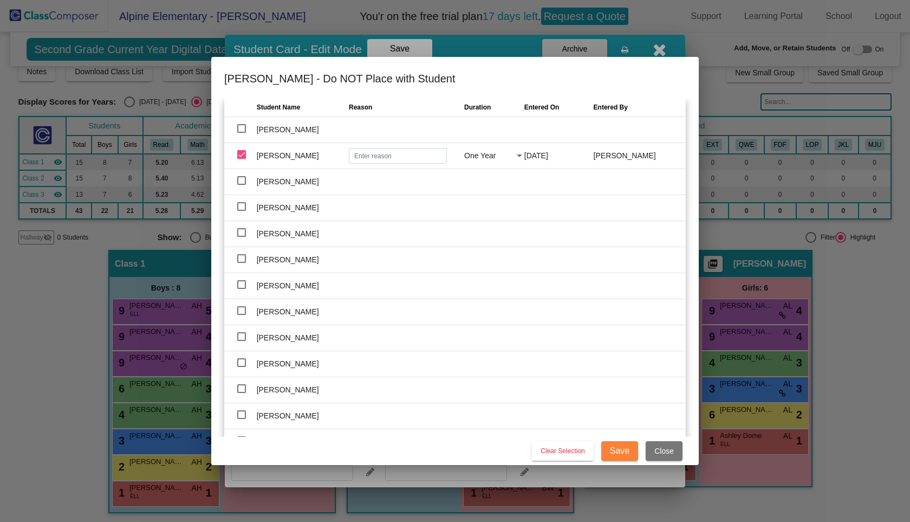
click at [517, 155] on div at bounding box center [519, 155] width 5 height 3
click at [491, 180] on span "Indefinite" at bounding box center [490, 178] width 59 height 23
click at [670, 453] on span "Close" at bounding box center [663, 450] width 19 height 9
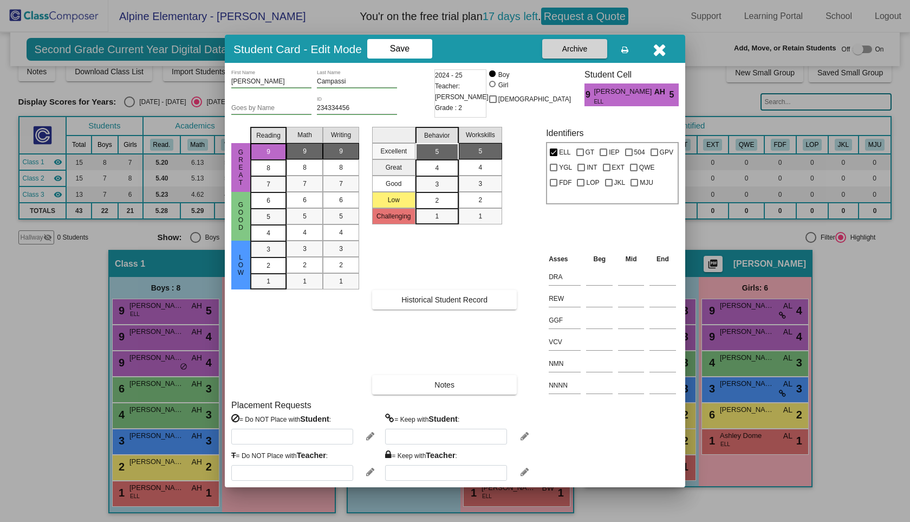
click at [369, 437] on icon at bounding box center [370, 436] width 8 height 10
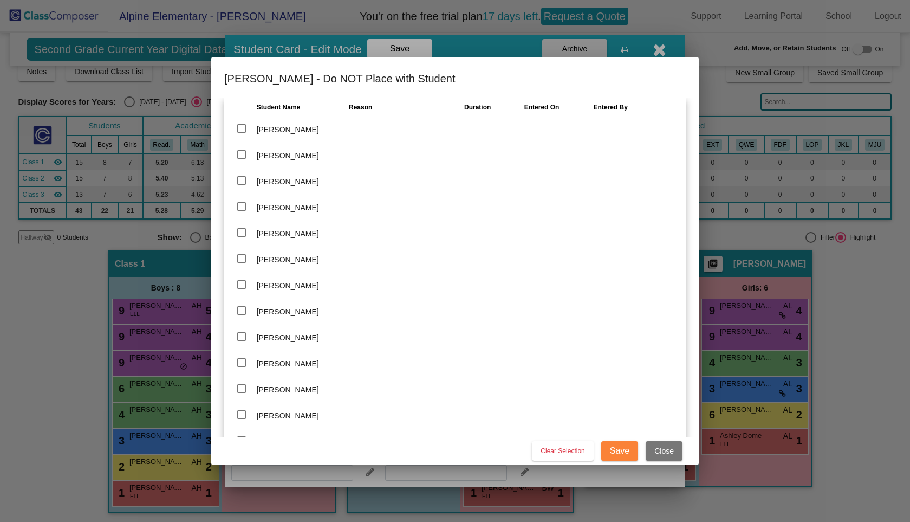
click at [240, 179] on div at bounding box center [241, 180] width 9 height 9
click at [241, 185] on input "checkbox" at bounding box center [241, 185] width 1 height 1
checkbox input "true"
click at [381, 178] on input "text" at bounding box center [398, 182] width 98 height 16
type input "ffdfd"
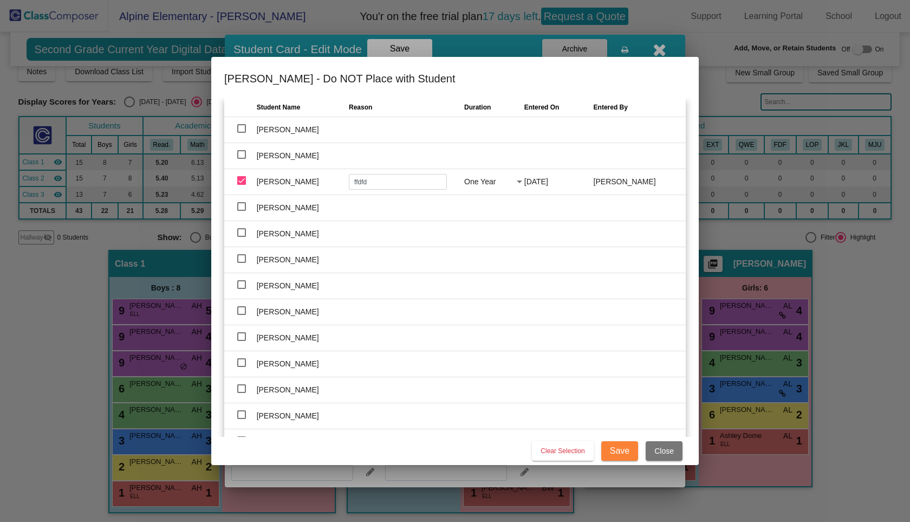
click at [613, 446] on span "Save" at bounding box center [619, 450] width 19 height 9
type input "[PERSON_NAME]"
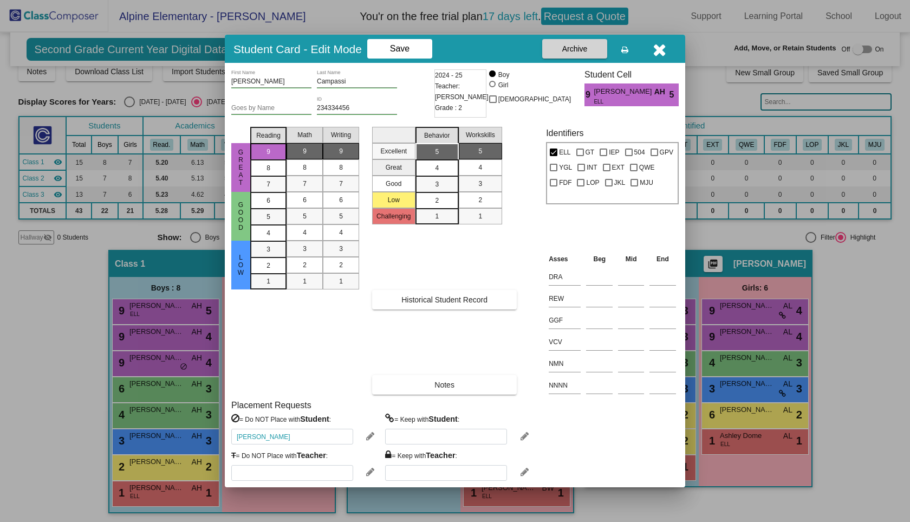
click at [370, 435] on icon at bounding box center [370, 436] width 8 height 10
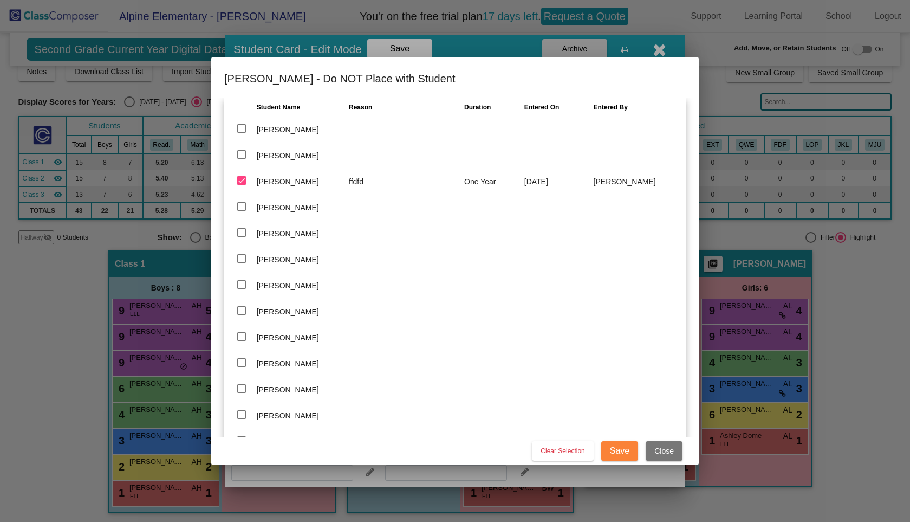
click at [240, 259] on div at bounding box center [241, 258] width 9 height 9
click at [241, 263] on input "checkbox" at bounding box center [241, 263] width 1 height 1
checkbox input "true"
click at [374, 263] on input "text" at bounding box center [398, 260] width 98 height 16
type input "behavior"
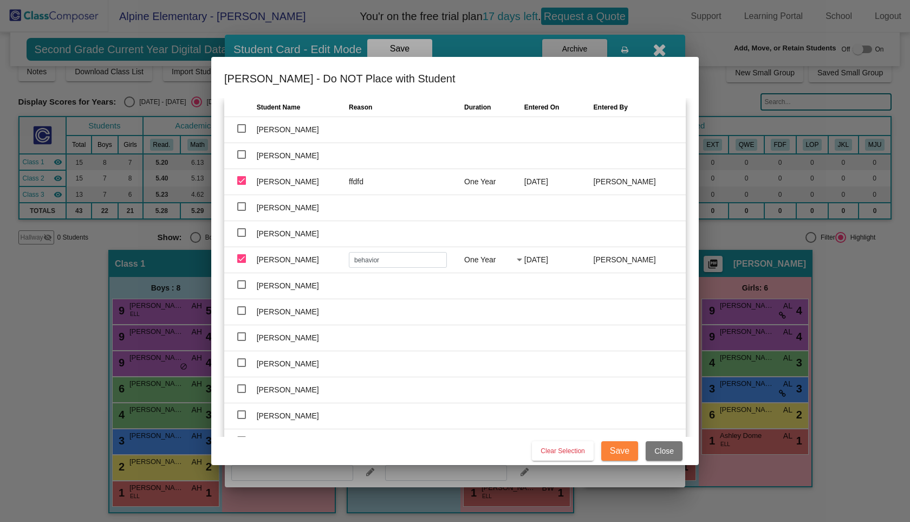
click at [517, 260] on div at bounding box center [519, 259] width 5 height 3
click at [565, 279] on div at bounding box center [455, 261] width 910 height 522
click at [517, 259] on div at bounding box center [519, 259] width 5 height 3
click at [473, 282] on span "Indefinite" at bounding box center [490, 282] width 59 height 23
click at [242, 312] on div at bounding box center [241, 310] width 9 height 9
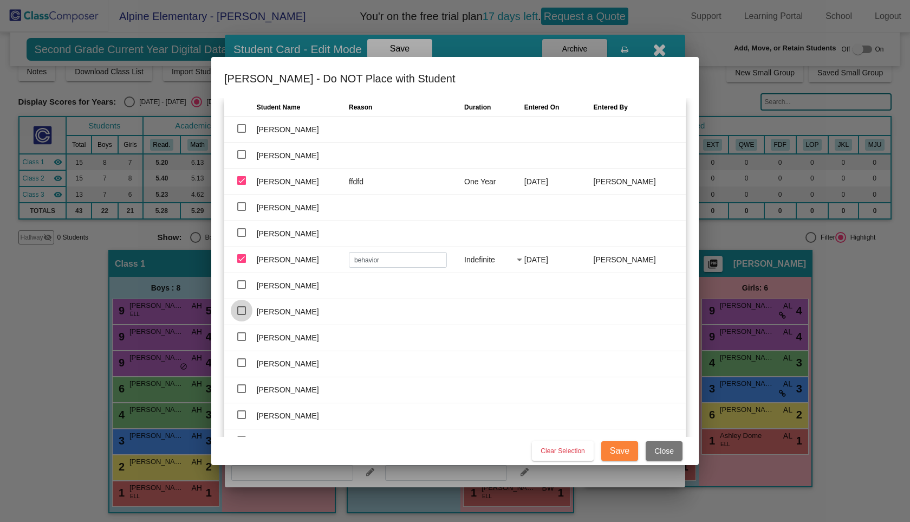
click at [242, 315] on input "checkbox" at bounding box center [241, 315] width 1 height 1
checkbox input "true"
click at [506, 262] on td "Indefinite" at bounding box center [494, 260] width 60 height 26
click at [485, 259] on span "Indefinite" at bounding box center [479, 259] width 31 height 9
click at [515, 311] on div at bounding box center [520, 311] width 10 height 11
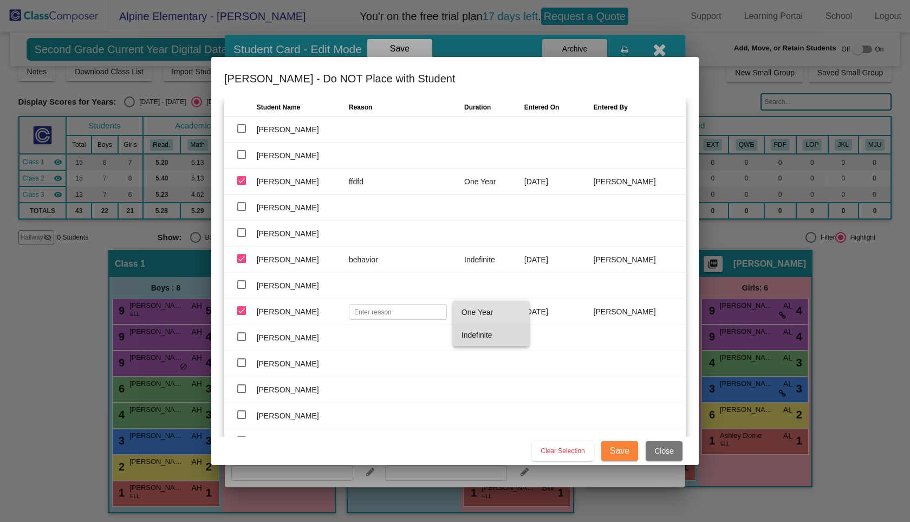
click at [487, 336] on span "Indefinite" at bounding box center [490, 334] width 59 height 23
click at [379, 312] on input "text" at bounding box center [398, 312] width 98 height 16
type input "rere"
click at [409, 353] on td at bounding box center [406, 364] width 115 height 26
click at [615, 446] on span "Save" at bounding box center [619, 450] width 19 height 9
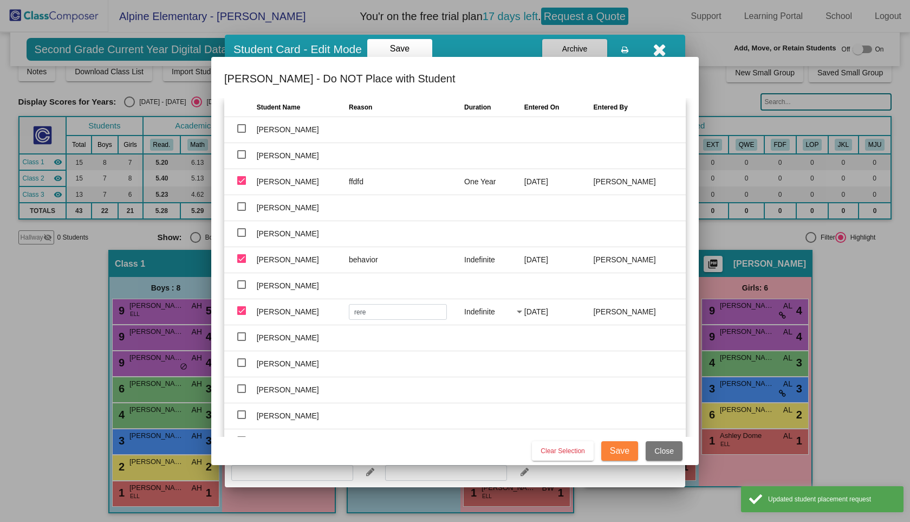
type input "[PERSON_NAME], [PERSON_NAME], [PERSON_NAME]"
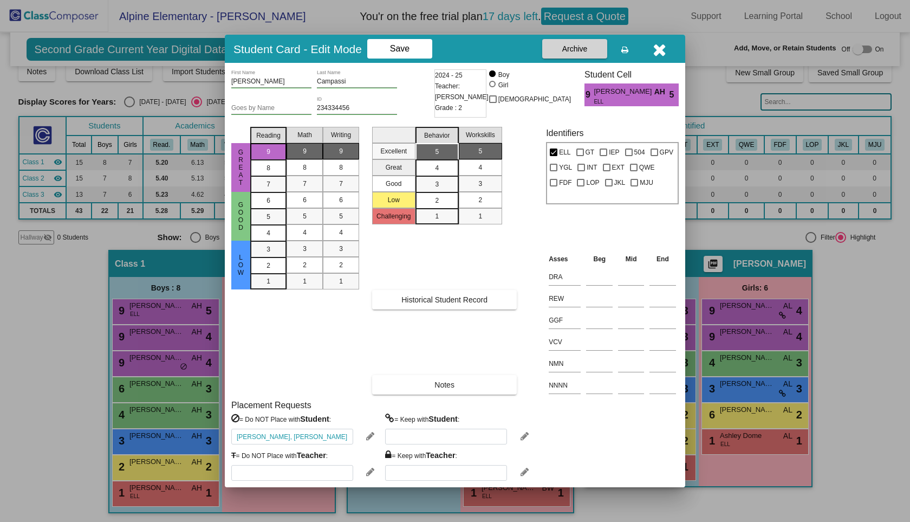
click at [368, 437] on icon at bounding box center [370, 436] width 8 height 10
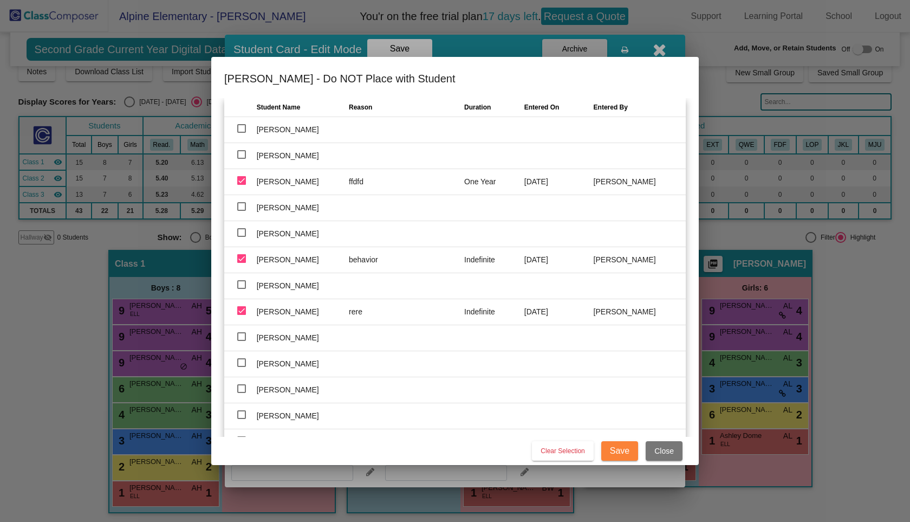
click at [240, 309] on div at bounding box center [241, 310] width 9 height 9
click at [241, 315] on input "checkbox" at bounding box center [241, 315] width 1 height 1
click at [240, 311] on div at bounding box center [241, 310] width 9 height 9
click at [241, 315] on input "checkbox" at bounding box center [241, 315] width 1 height 1
click at [370, 312] on input "text" at bounding box center [398, 312] width 98 height 16
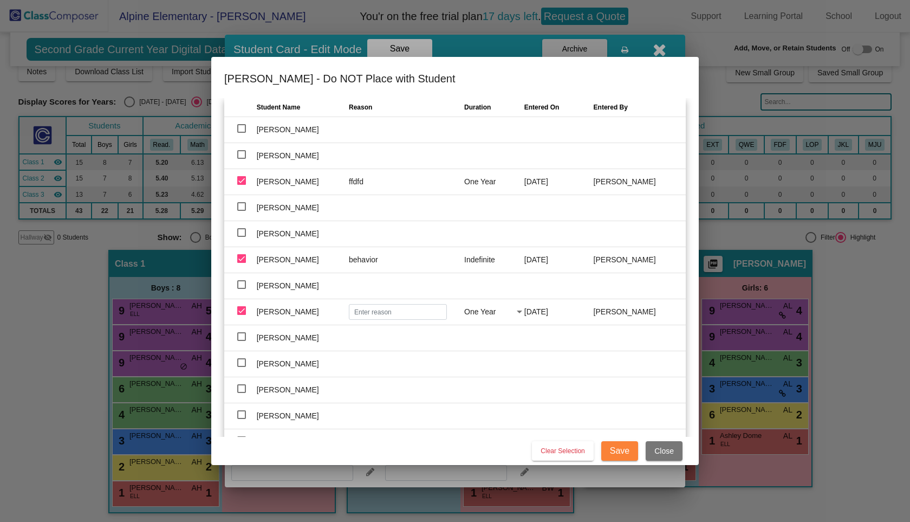
click at [243, 310] on div at bounding box center [241, 310] width 9 height 9
click at [242, 315] on input "checkbox" at bounding box center [241, 315] width 1 height 1
checkbox input "false"
click at [242, 258] on div at bounding box center [241, 258] width 9 height 9
click at [242, 263] on input "checkbox" at bounding box center [241, 263] width 1 height 1
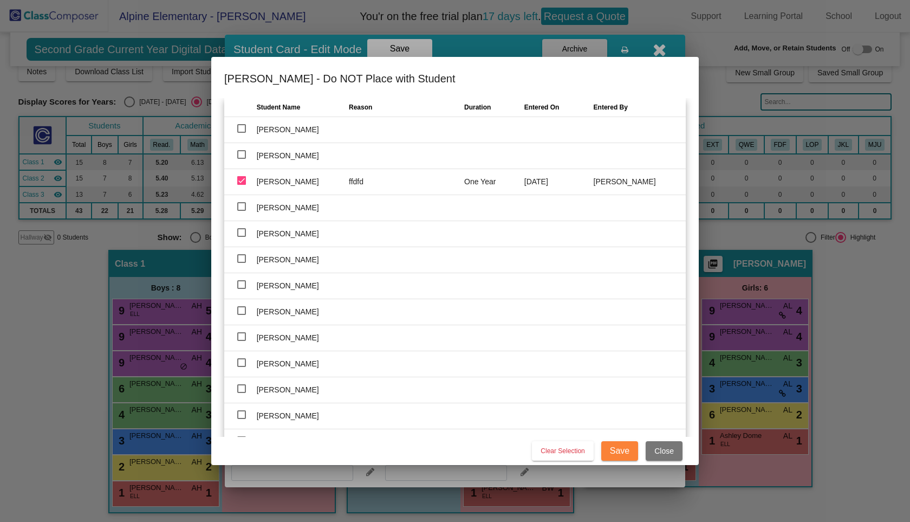
click at [242, 258] on div at bounding box center [241, 258] width 9 height 9
click at [242, 263] on input "checkbox" at bounding box center [241, 263] width 1 height 1
checkbox input "true"
click at [242, 182] on div at bounding box center [241, 180] width 9 height 9
click at [242, 185] on input "checkbox" at bounding box center [241, 185] width 1 height 1
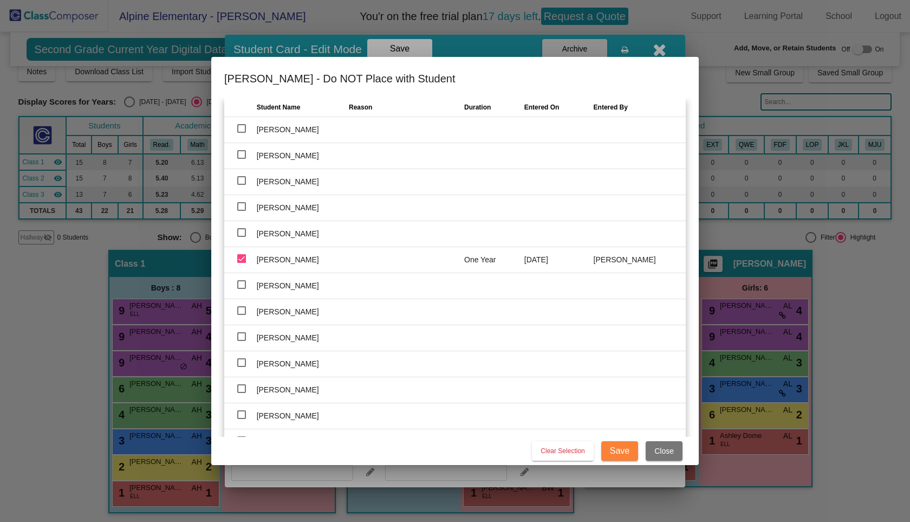
click at [241, 182] on div at bounding box center [241, 180] width 9 height 9
click at [241, 185] on input "checkbox" at bounding box center [241, 185] width 1 height 1
checkbox input "true"
click at [388, 183] on input "text" at bounding box center [398, 182] width 98 height 16
type input "tgejrere"
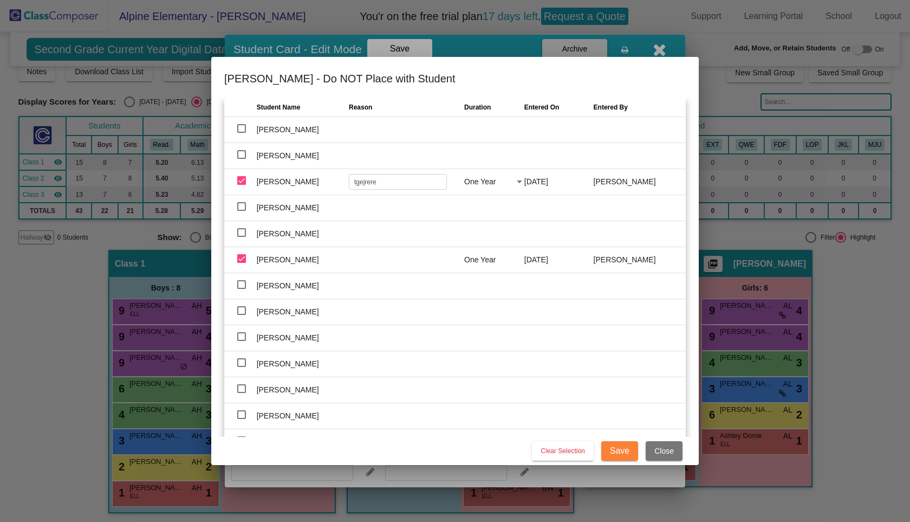
click at [518, 183] on div at bounding box center [520, 181] width 10 height 11
click at [493, 210] on span "Indefinite" at bounding box center [490, 204] width 59 height 23
click at [241, 259] on div at bounding box center [241, 258] width 9 height 9
click at [241, 263] on input "checkbox" at bounding box center [241, 263] width 1 height 1
click at [241, 259] on div at bounding box center [241, 258] width 9 height 9
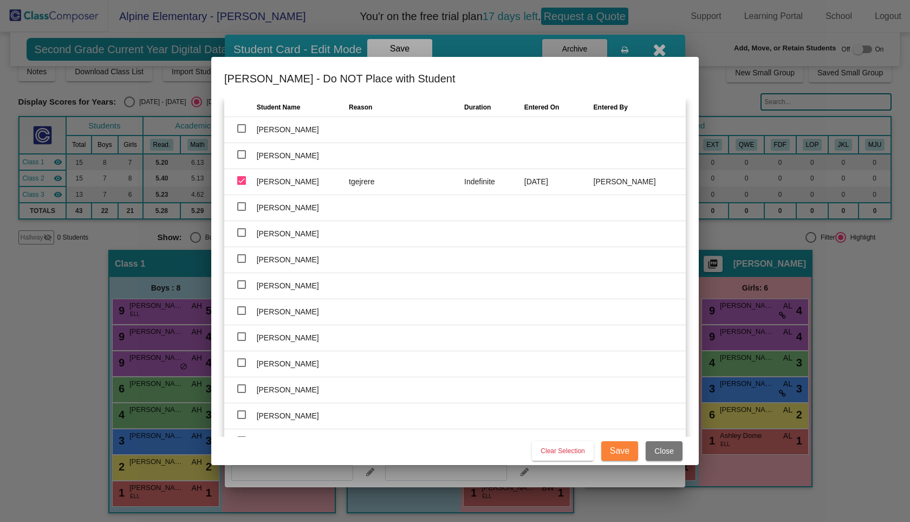
click at [241, 263] on input "checkbox" at bounding box center [241, 263] width 1 height 1
click at [242, 259] on div at bounding box center [241, 258] width 9 height 9
click at [242, 263] on input "checkbox" at bounding box center [241, 263] width 1 height 1
click at [242, 259] on div at bounding box center [241, 258] width 9 height 9
click at [242, 263] on input "checkbox" at bounding box center [241, 263] width 1 height 1
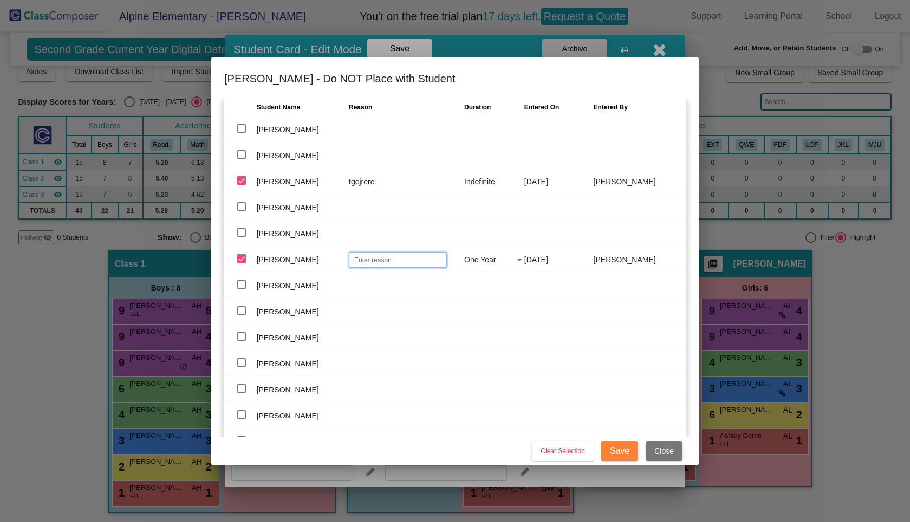
click at [349, 259] on input "text" at bounding box center [398, 260] width 98 height 16
click at [239, 259] on div at bounding box center [241, 258] width 9 height 9
click at [241, 263] on input "checkbox" at bounding box center [241, 263] width 1 height 1
checkbox input "false"
click at [613, 452] on span "Save" at bounding box center [619, 450] width 19 height 9
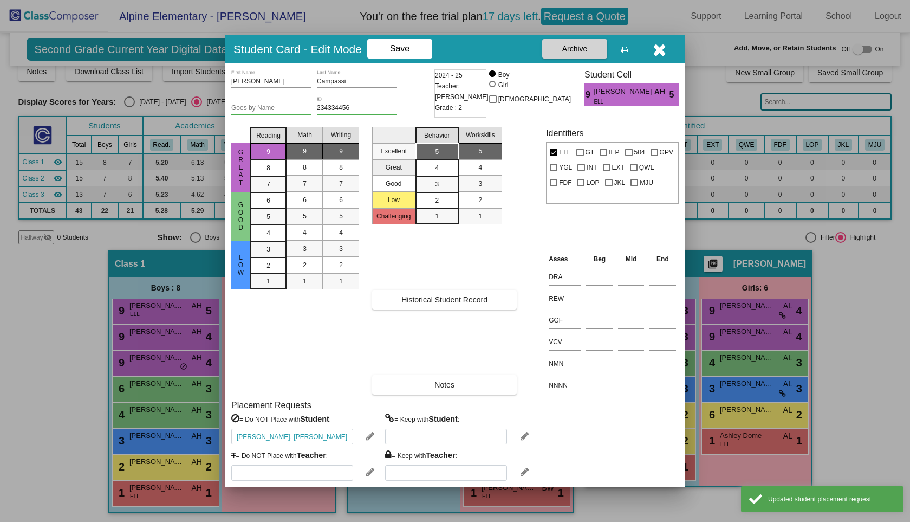
type input "[PERSON_NAME]"
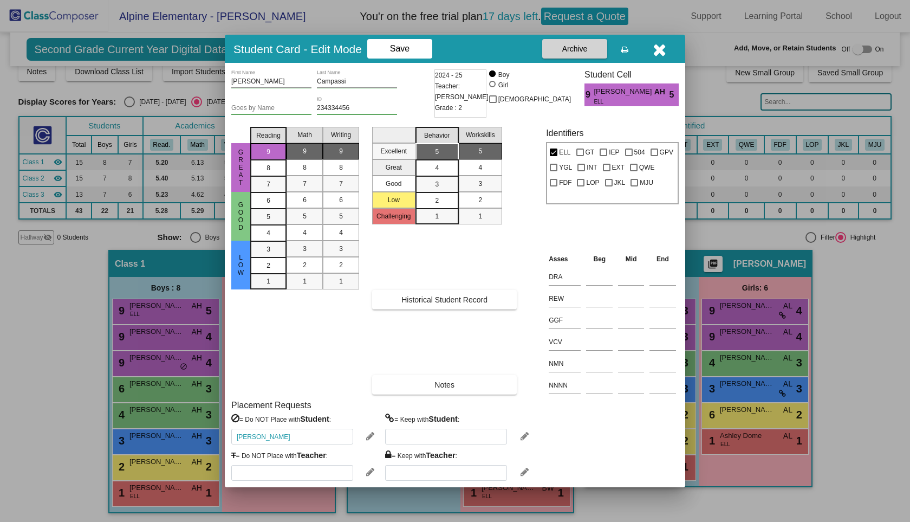
click at [367, 472] on icon at bounding box center [370, 472] width 8 height 10
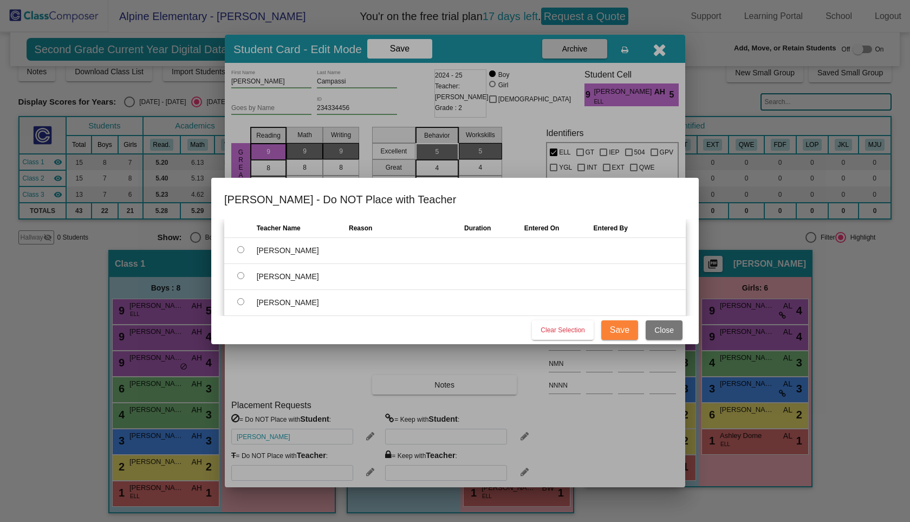
click at [242, 277] on input "radio" at bounding box center [240, 275] width 7 height 7
click at [543, 328] on span "Clear Selection" at bounding box center [562, 330] width 44 height 8
radio input "false"
click at [239, 250] on input "radio" at bounding box center [240, 249] width 7 height 7
radio input "true"
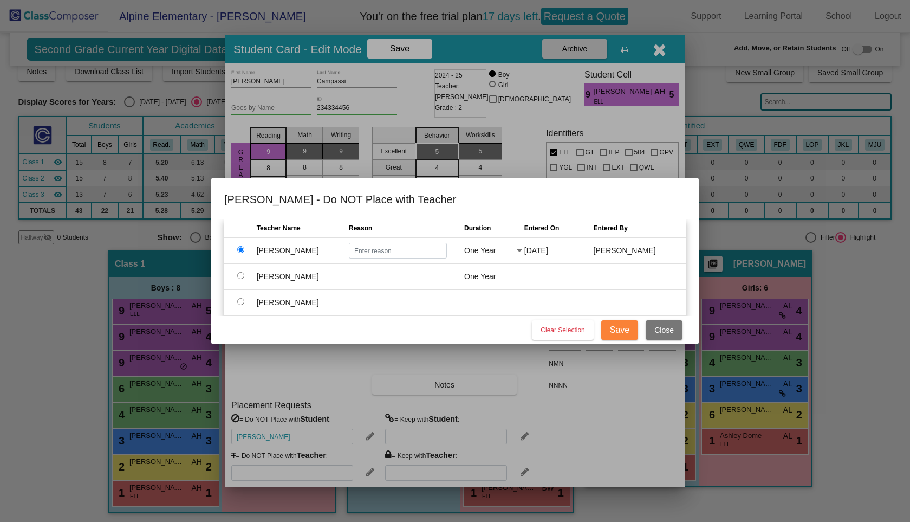
click at [519, 251] on div at bounding box center [519, 250] width 5 height 3
click at [509, 223] on div at bounding box center [455, 261] width 910 height 522
click at [661, 331] on span "Close" at bounding box center [663, 329] width 19 height 9
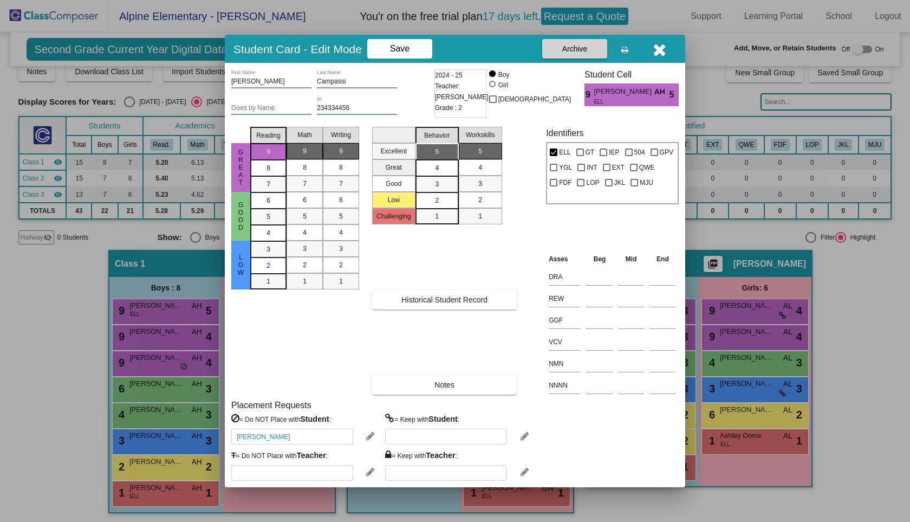
click at [525, 472] on icon at bounding box center [524, 472] width 8 height 10
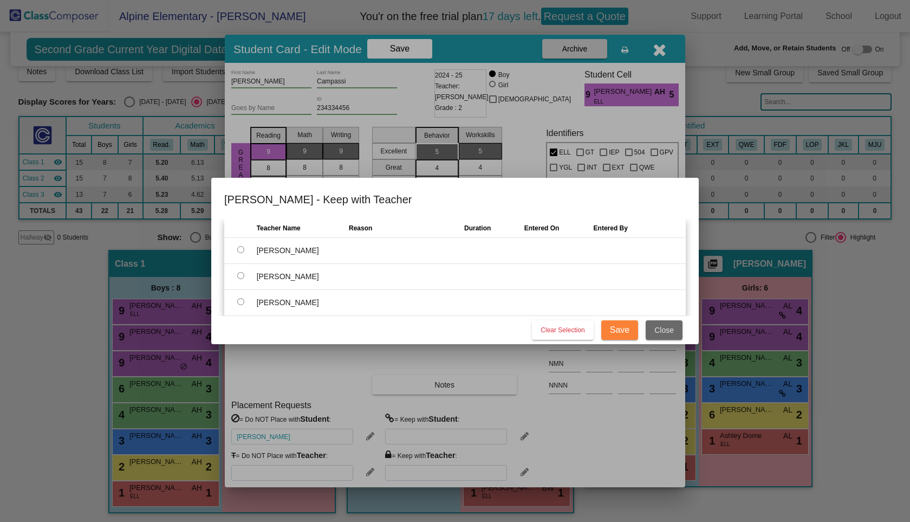
click at [667, 331] on span "Close" at bounding box center [663, 329] width 19 height 9
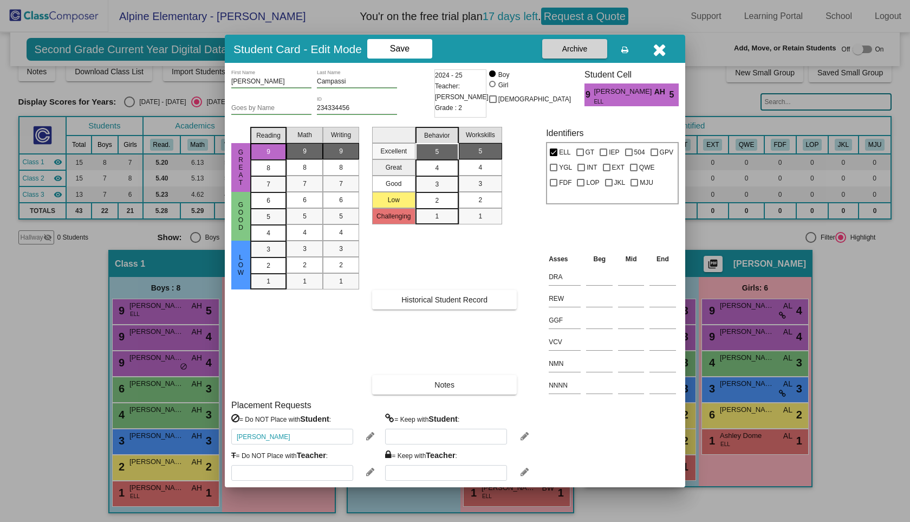
click at [663, 50] on icon "button" at bounding box center [660, 49] width 14 height 17
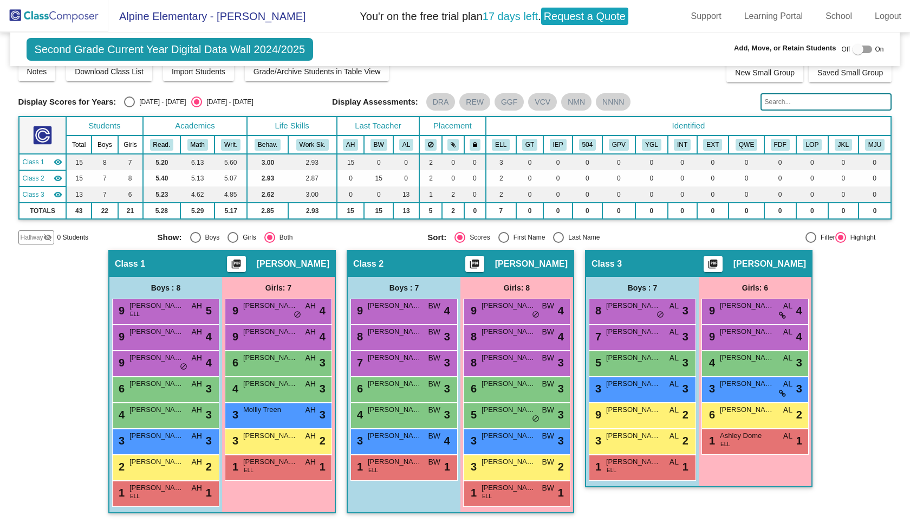
click at [83, 19] on img at bounding box center [54, 16] width 108 height 32
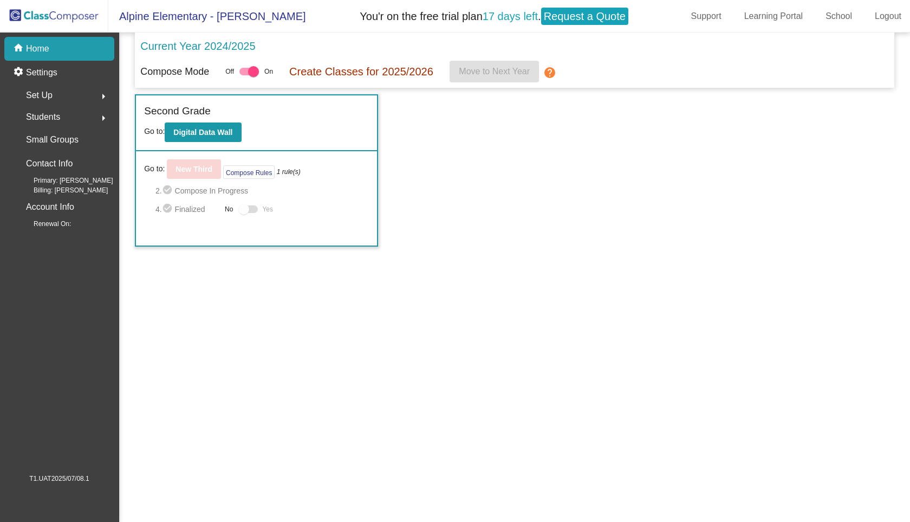
click at [46, 96] on span "Set Up" at bounding box center [39, 95] width 27 height 15
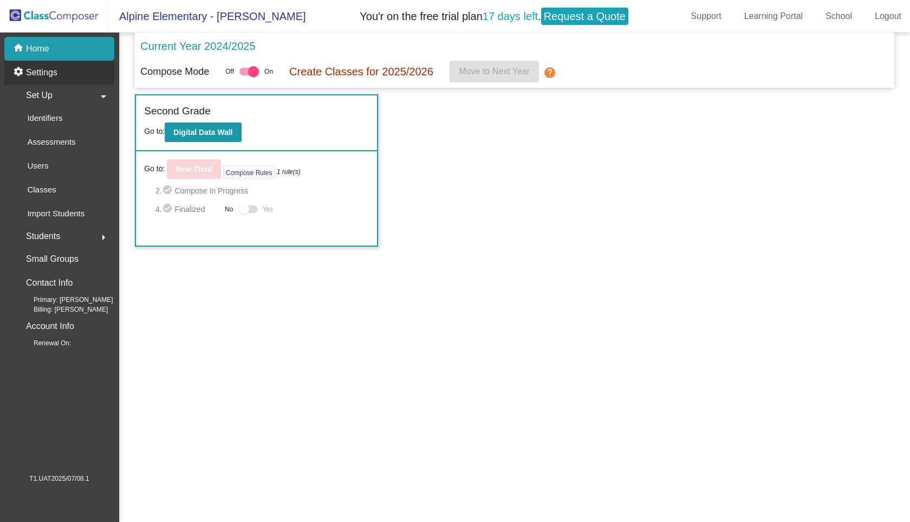
click at [44, 74] on p "Settings" at bounding box center [41, 72] width 31 height 13
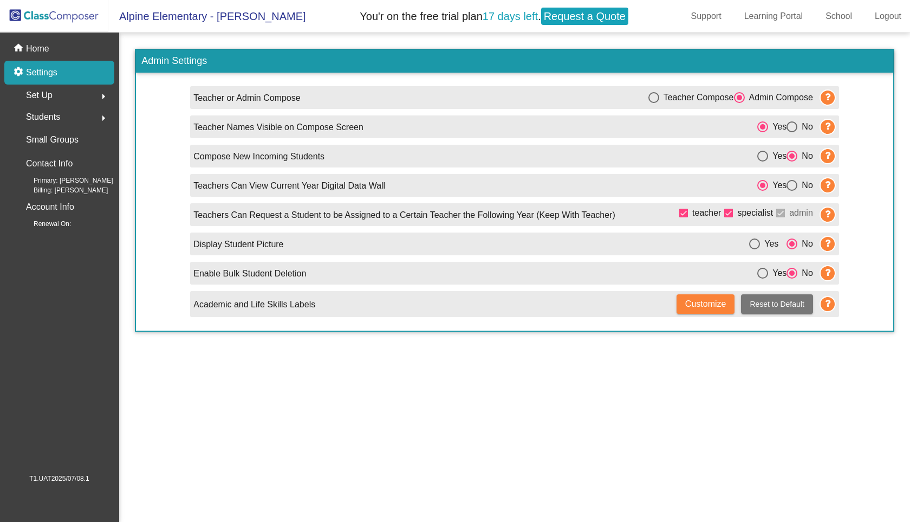
click at [695, 299] on span "Customize" at bounding box center [705, 303] width 41 height 9
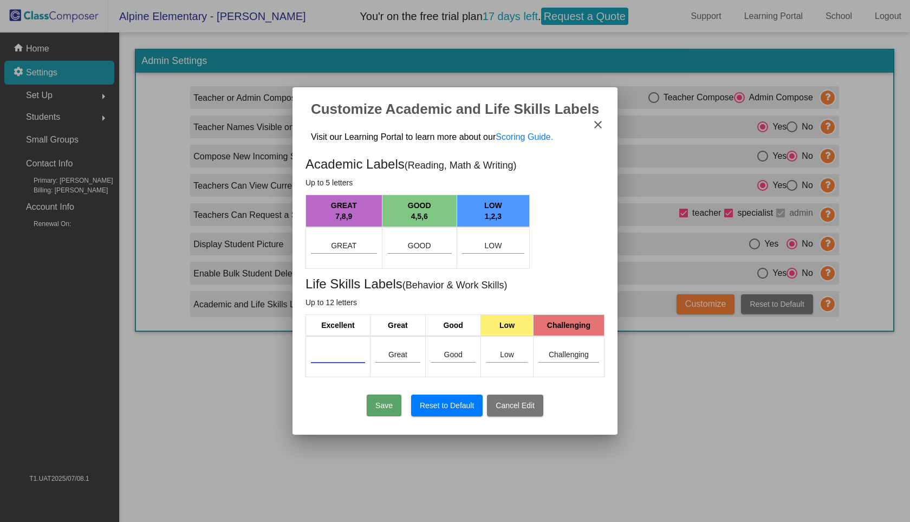
click at [331, 357] on input at bounding box center [338, 354] width 54 height 9
type input "Excellent"
click at [385, 407] on button "Save" at bounding box center [384, 405] width 35 height 22
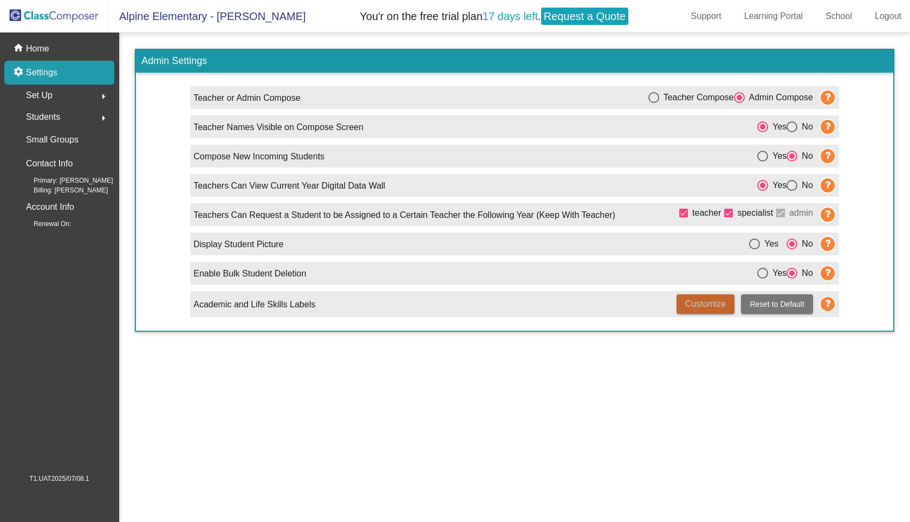
click at [715, 305] on span "Customize" at bounding box center [705, 303] width 41 height 9
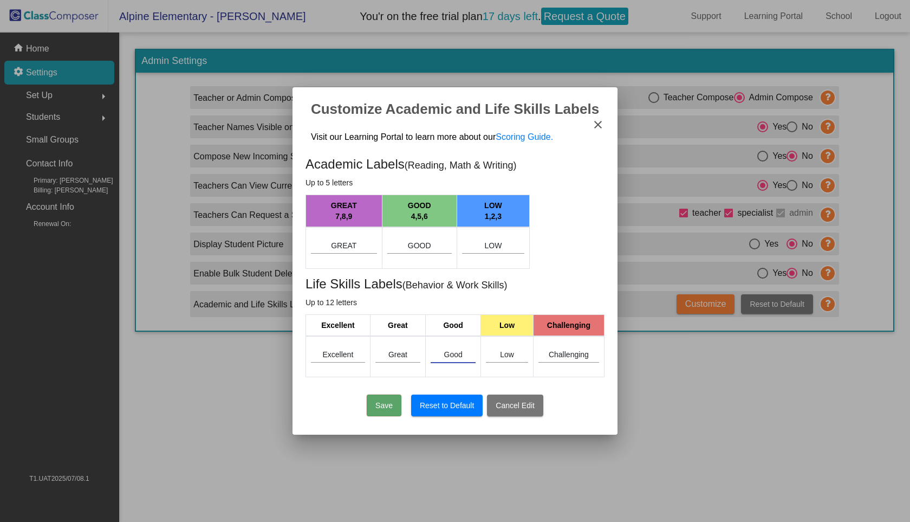
drag, startPoint x: 472, startPoint y: 357, endPoint x: 447, endPoint y: 356, distance: 24.9
click at [447, 356] on input "Good" at bounding box center [453, 354] width 45 height 9
type input "G"
type input "OK"
click at [418, 247] on input "Good" at bounding box center [419, 246] width 64 height 9
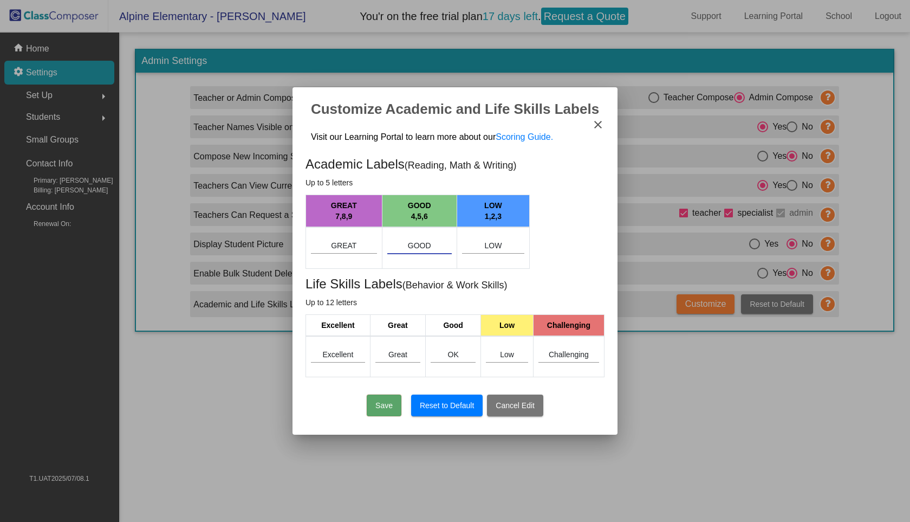
drag, startPoint x: 431, startPoint y: 246, endPoint x: 407, endPoint y: 246, distance: 23.3
click at [407, 246] on input "Good" at bounding box center [419, 246] width 64 height 9
type input "Fine"
click at [390, 405] on button "Save" at bounding box center [384, 405] width 35 height 22
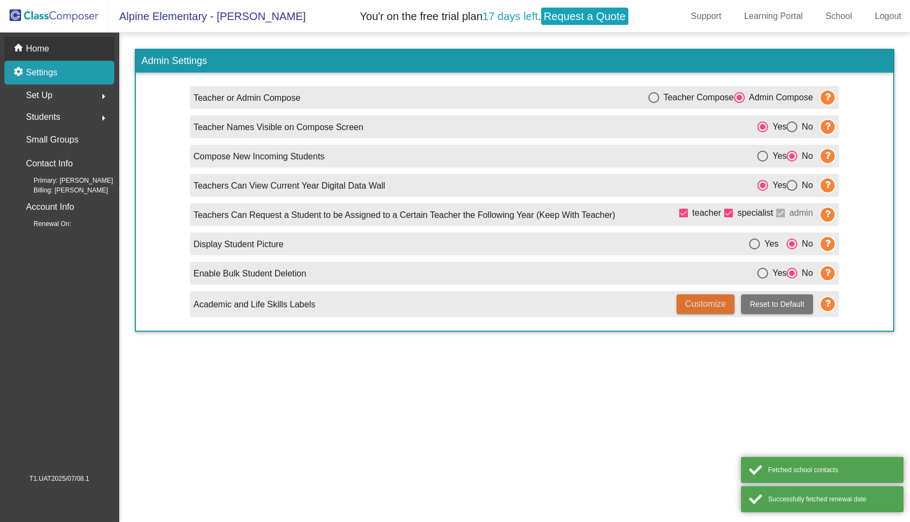
click at [39, 43] on p "Home" at bounding box center [37, 48] width 23 height 13
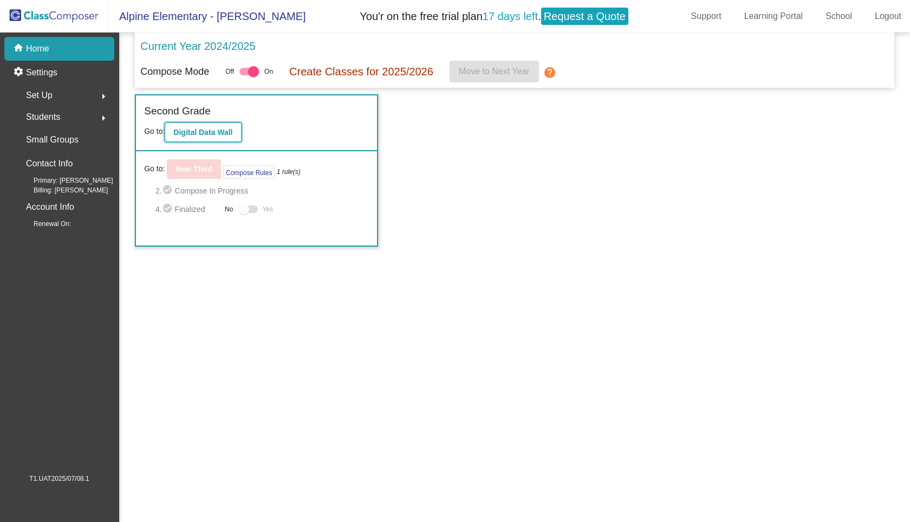
click at [200, 135] on b "Digital Data Wall" at bounding box center [202, 132] width 59 height 9
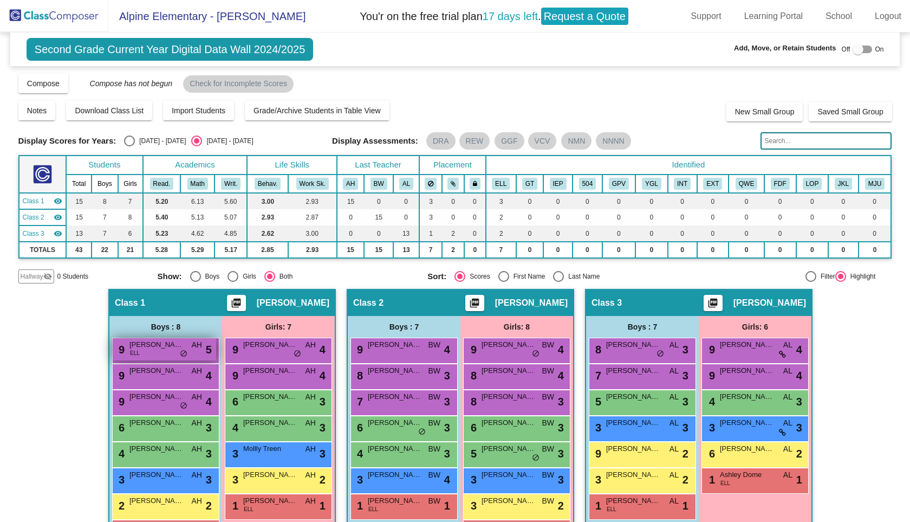
click at [146, 347] on span "[PERSON_NAME]" at bounding box center [156, 344] width 54 height 11
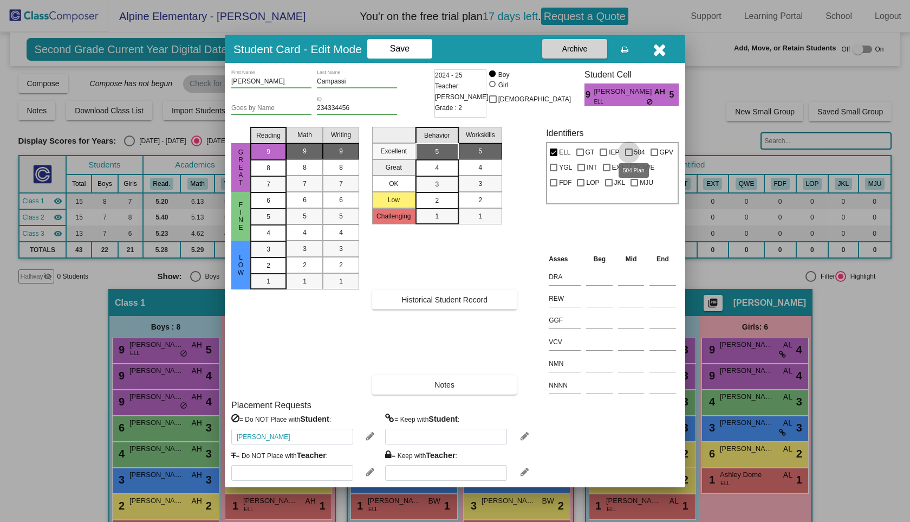
click at [629, 152] on div at bounding box center [629, 152] width 8 height 8
click at [629, 156] on input "504" at bounding box center [628, 156] width 1 height 1
checkbox input "true"
click at [408, 50] on span "Save" at bounding box center [399, 48] width 19 height 9
click at [481, 50] on div "Student Card - Edit Mode Save Archive" at bounding box center [455, 49] width 460 height 28
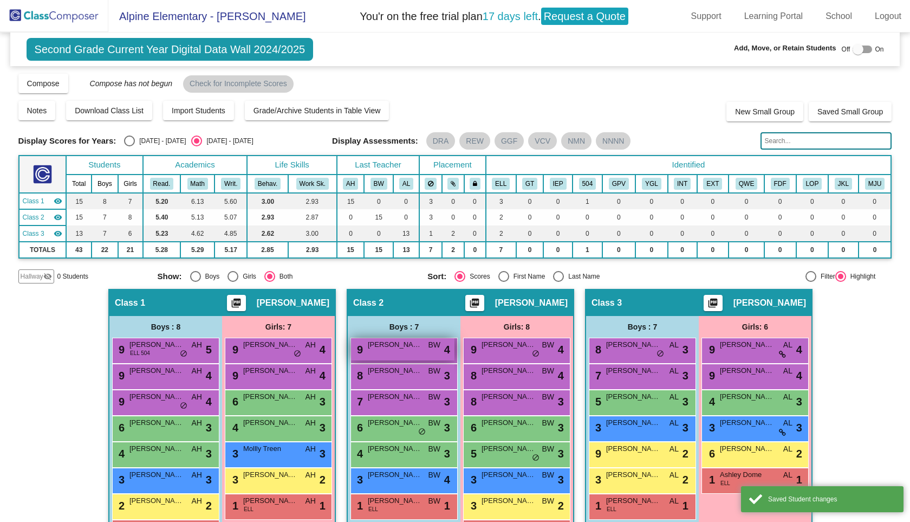
click at [412, 355] on div "9 [PERSON_NAME] BW lock do_not_disturb_alt 4" at bounding box center [402, 349] width 103 height 22
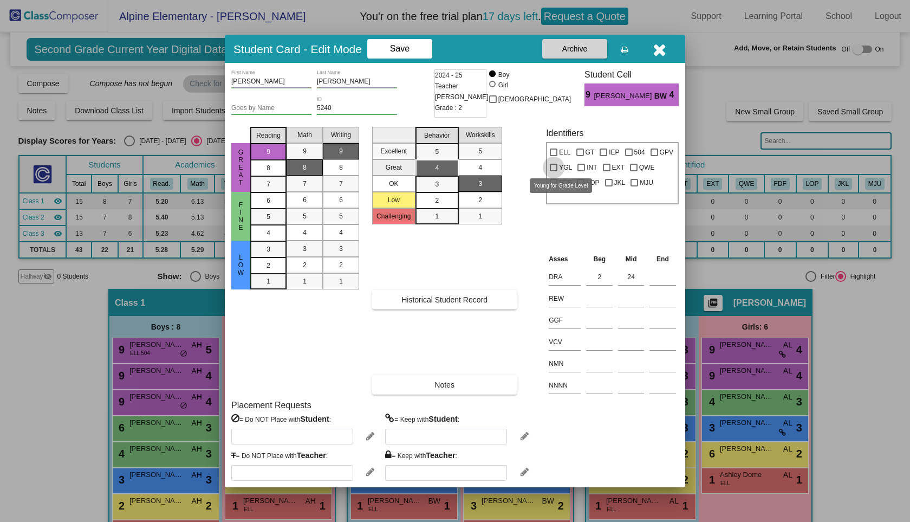
click at [553, 168] on div at bounding box center [554, 168] width 8 height 8
click at [553, 171] on input "YGL" at bounding box center [553, 171] width 1 height 1
checkbox input "true"
click at [415, 49] on button "Save" at bounding box center [399, 48] width 65 height 19
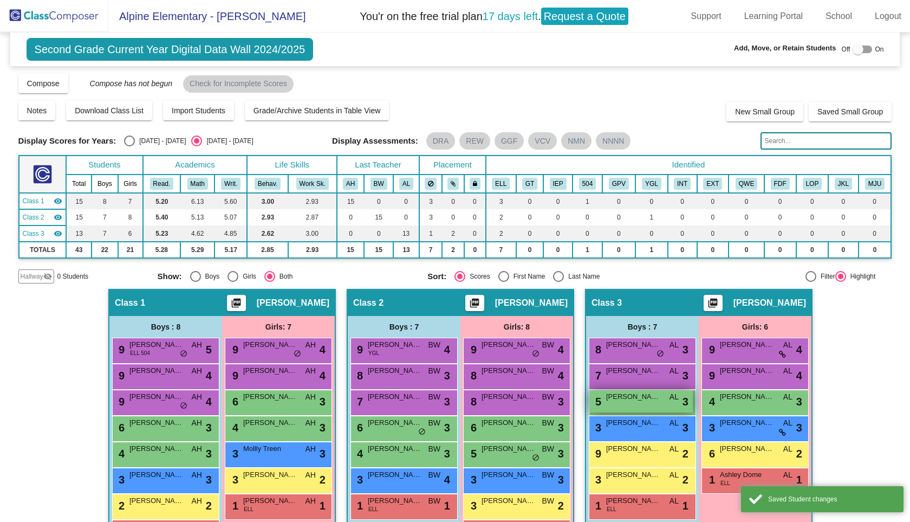
click at [629, 402] on div "5 [PERSON_NAME] AL lock do_not_disturb_alt 3" at bounding box center [640, 401] width 103 height 22
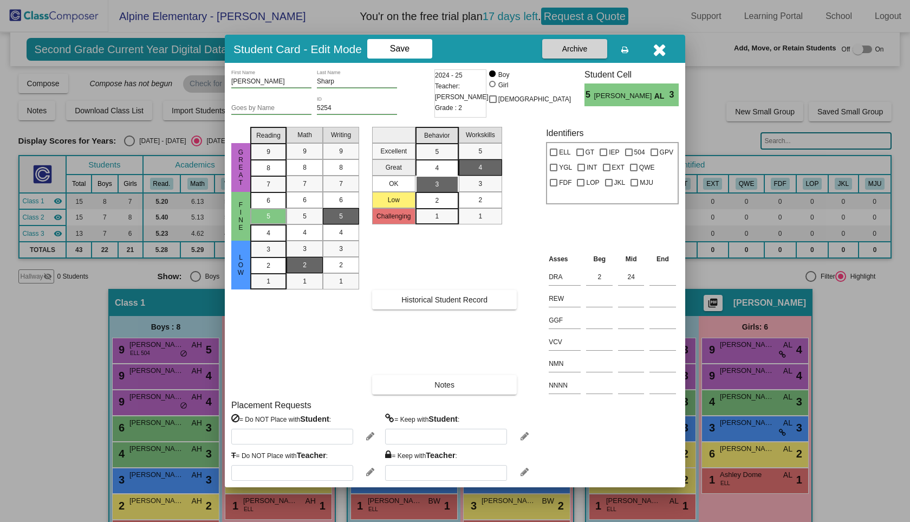
click at [366, 471] on icon at bounding box center [370, 472] width 8 height 10
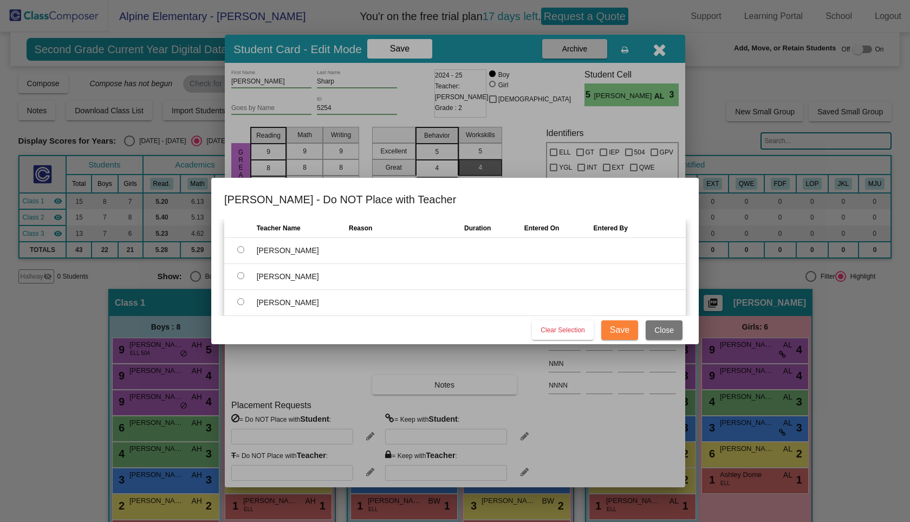
click at [239, 276] on input "radio" at bounding box center [240, 275] width 7 height 7
radio input "true"
click at [618, 334] on span "Save" at bounding box center [619, 329] width 19 height 9
click at [411, 277] on input "text" at bounding box center [398, 277] width 98 height 16
type input "rere"
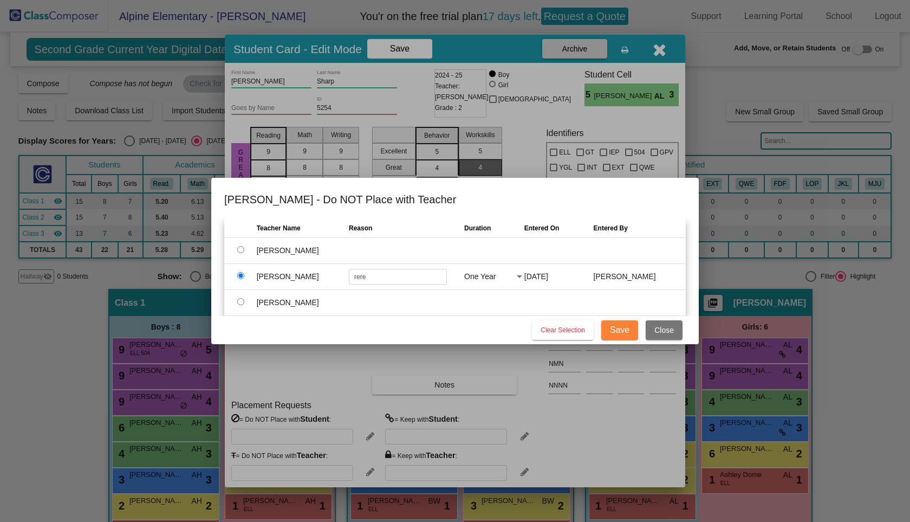
click at [615, 325] on span "Save" at bounding box center [619, 329] width 19 height 9
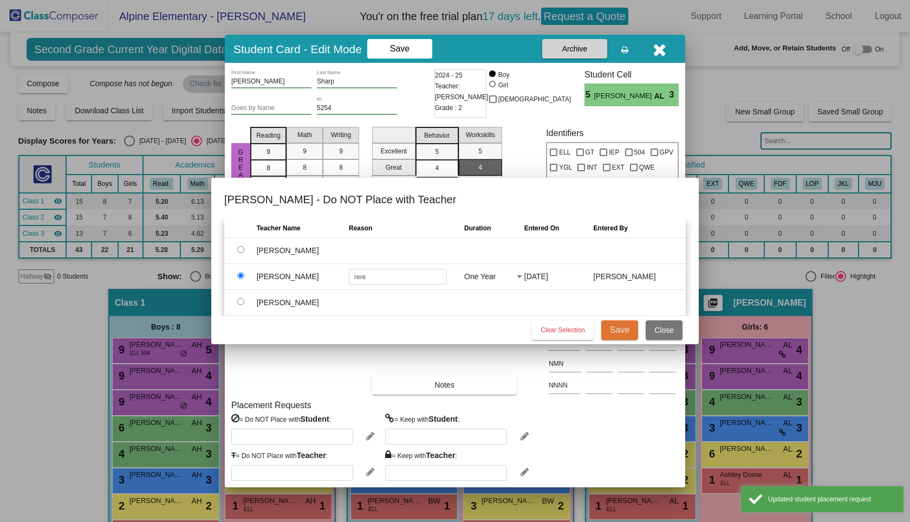
type input "[PERSON_NAME]"
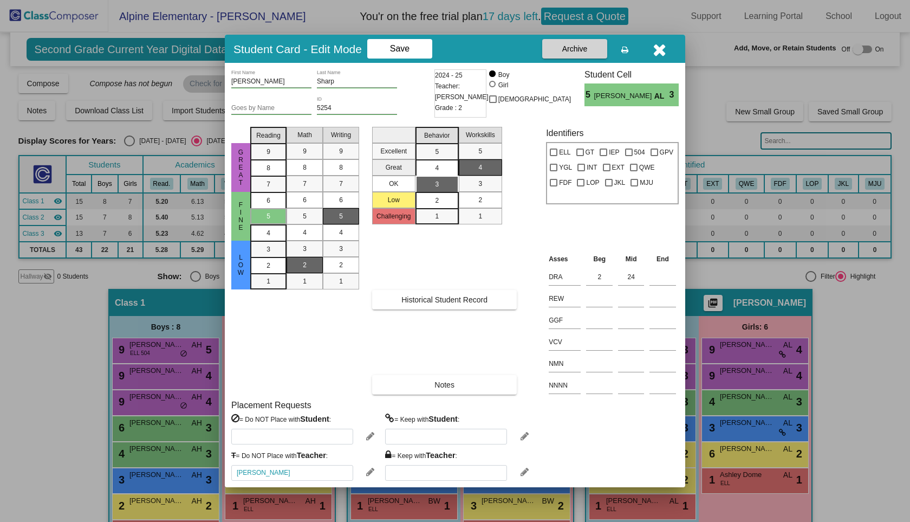
click at [522, 472] on icon at bounding box center [524, 472] width 8 height 10
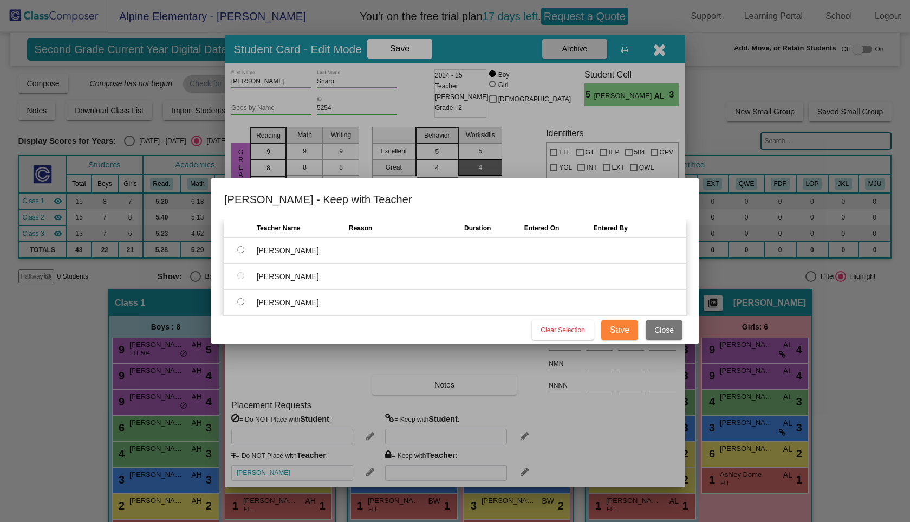
click at [657, 331] on span "Close" at bounding box center [663, 329] width 19 height 9
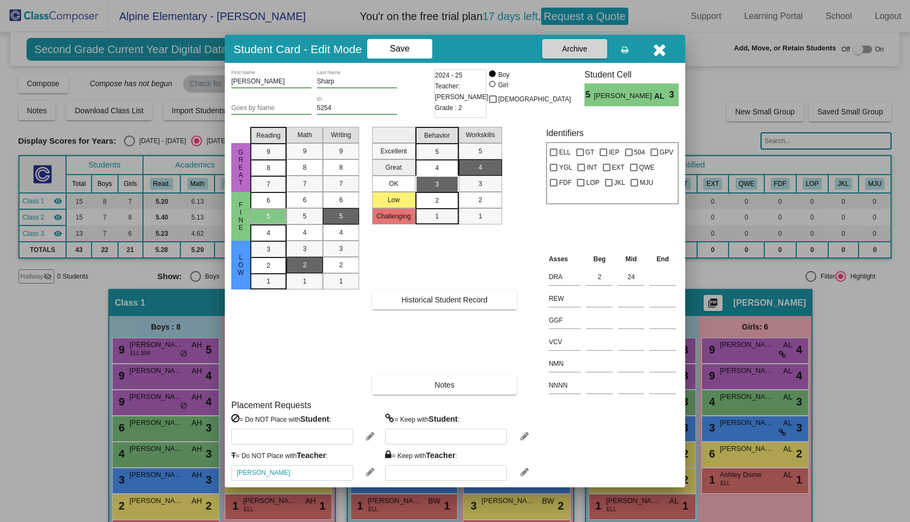
click at [371, 472] on icon at bounding box center [370, 472] width 8 height 10
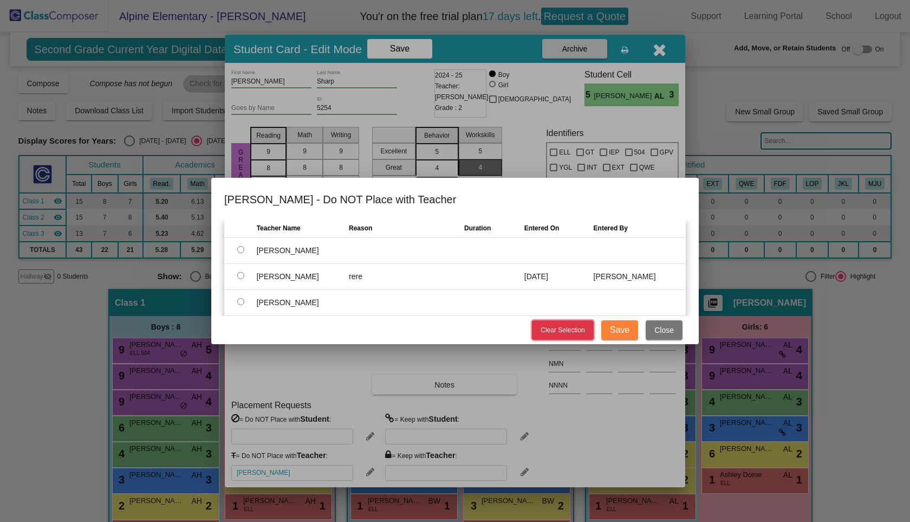
click at [578, 334] on span "Clear Selection" at bounding box center [562, 330] width 44 height 8
radio input "false"
click at [630, 332] on button "Save" at bounding box center [619, 329] width 37 height 19
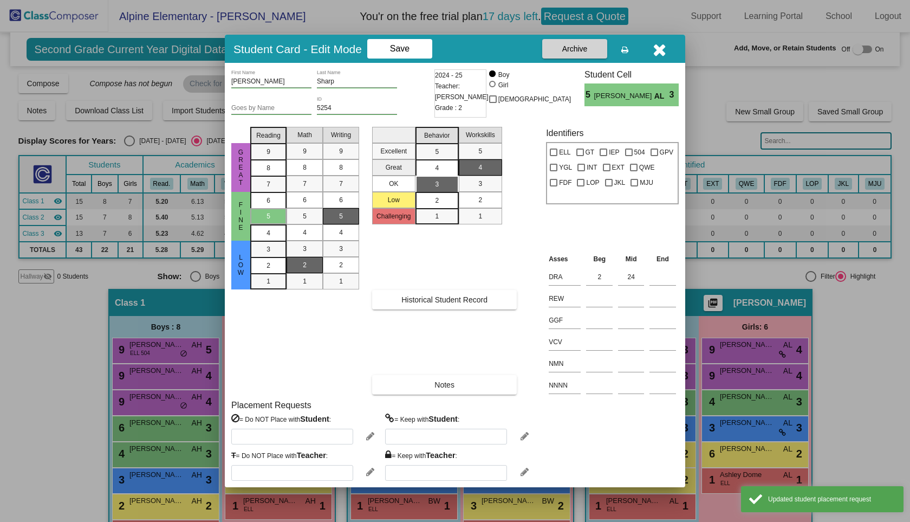
click at [524, 472] on icon at bounding box center [524, 472] width 8 height 10
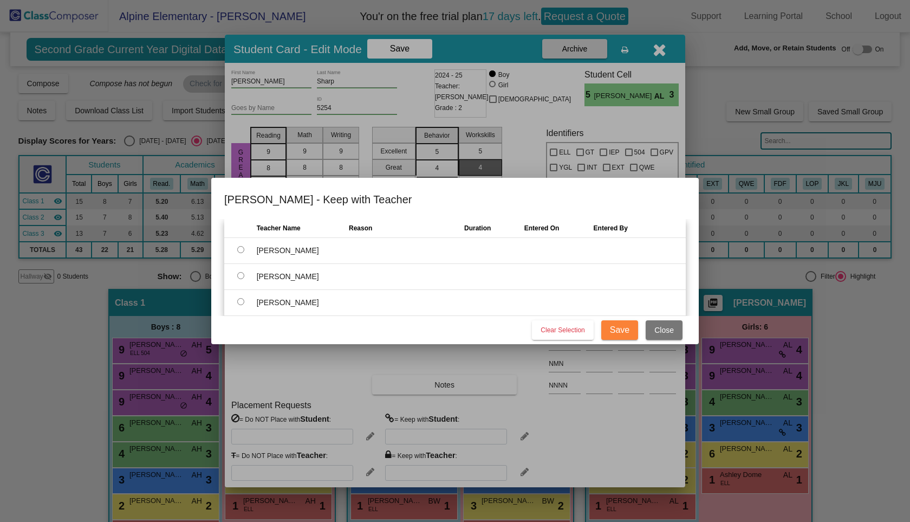
click at [242, 249] on input "radio" at bounding box center [240, 249] width 7 height 7
radio input "true"
click at [391, 253] on input "text" at bounding box center [398, 251] width 98 height 16
type input "ere"
click at [620, 333] on span "Save" at bounding box center [619, 329] width 19 height 9
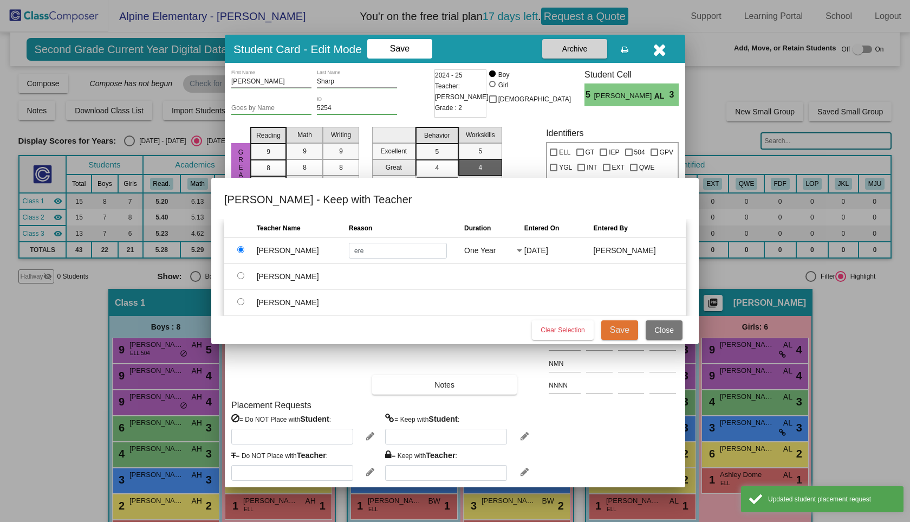
type input "[PERSON_NAME]"
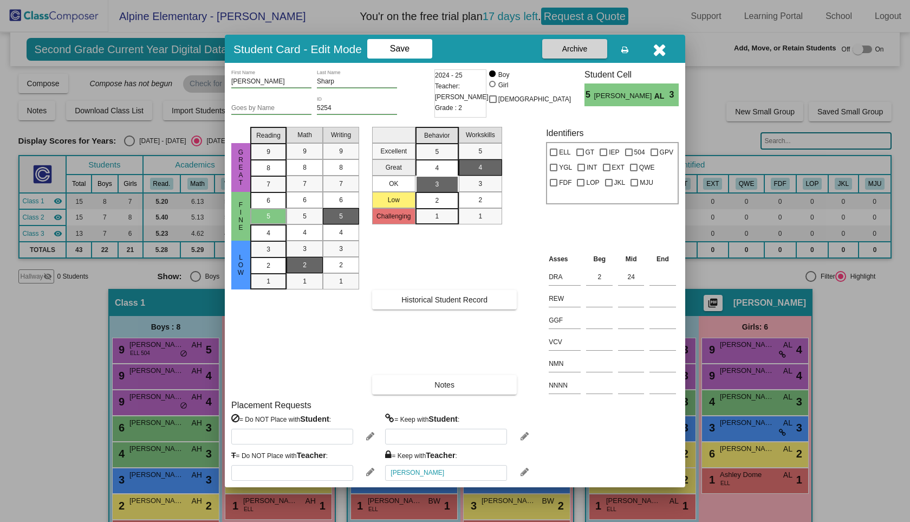
click at [524, 326] on div "Excellent Great OK Low Challenging Behavior 5 4 3 2 1 Workskills 5 4 3 2 1 Hist…" at bounding box center [452, 258] width 161 height 272
click at [654, 49] on icon "button" at bounding box center [660, 49] width 14 height 17
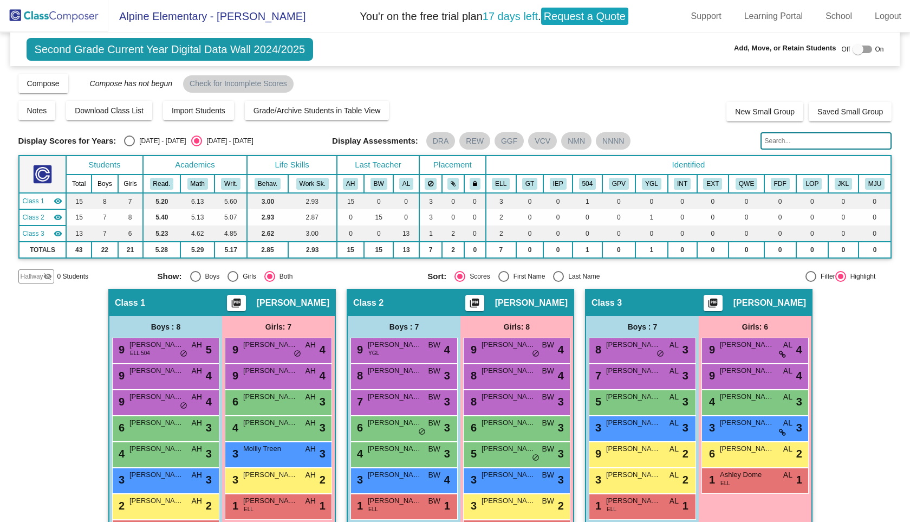
click at [832, 347] on div "Hallway - Hallway Class picture_as_pdf Add Student First Name Last Name Student…" at bounding box center [455, 426] width 874 height 274
